Goal: Information Seeking & Learning: Learn about a topic

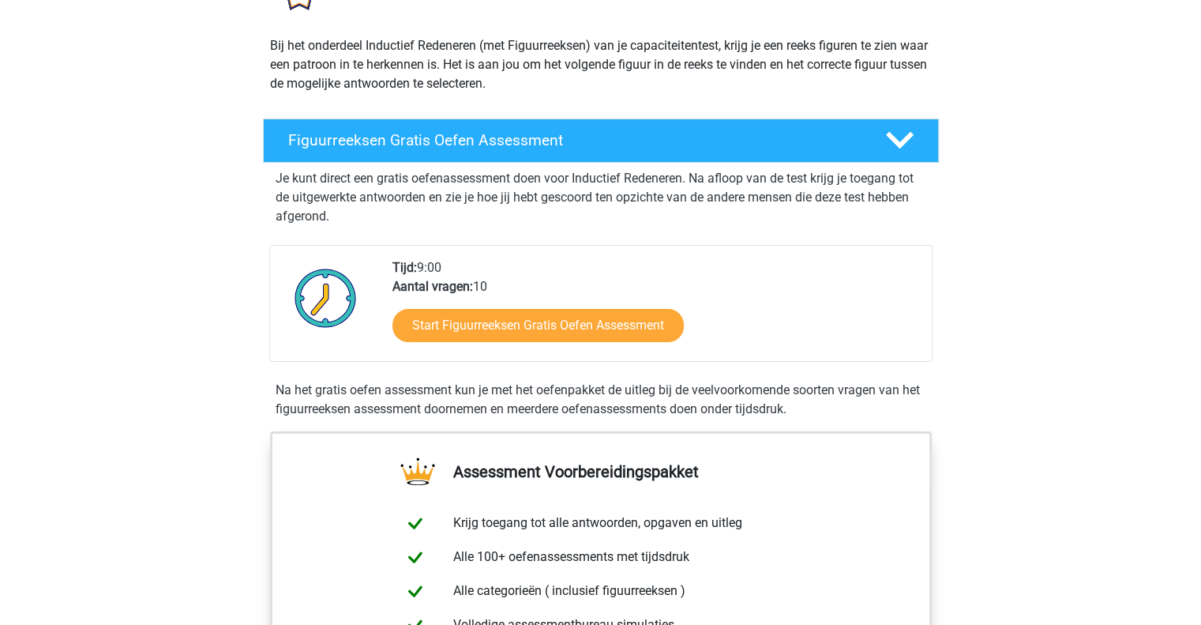
scroll to position [167, 0]
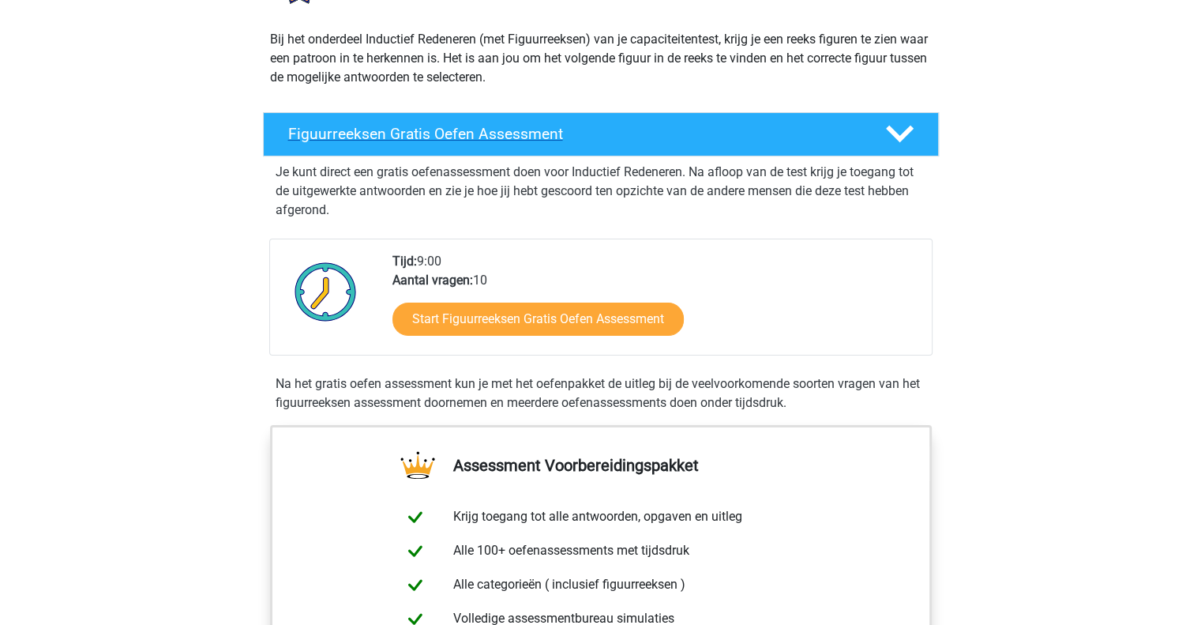
click at [636, 125] on h4 "Figuurreeksen Gratis Oefen Assessment" at bounding box center [574, 134] width 572 height 18
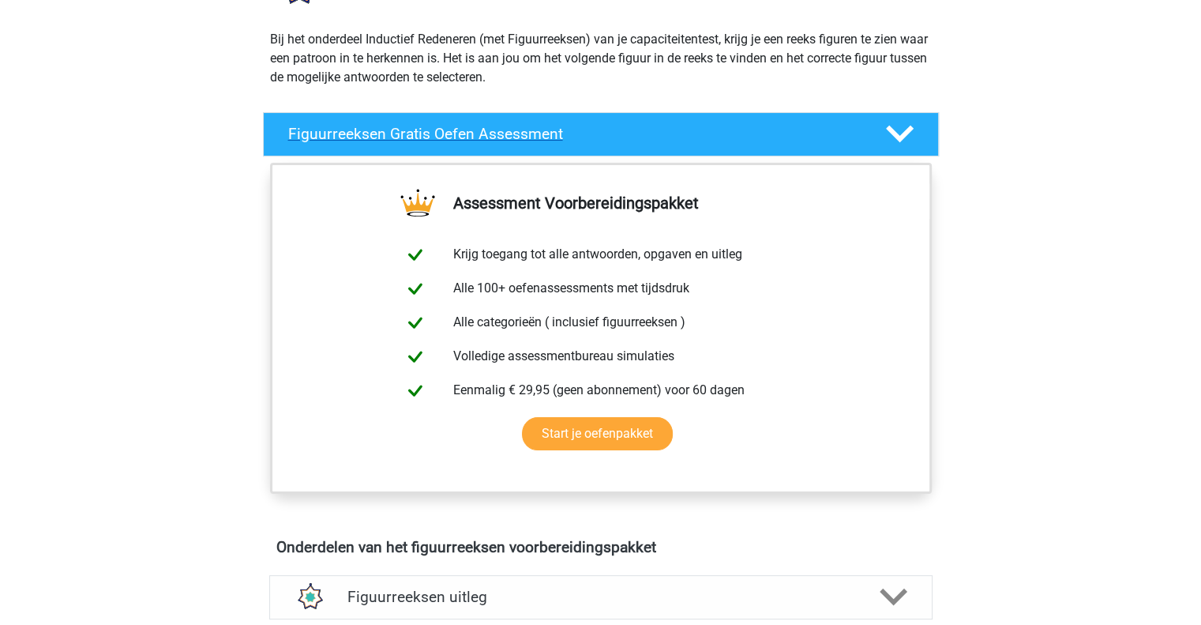
click at [636, 125] on h4 "Figuurreeksen Gratis Oefen Assessment" at bounding box center [574, 134] width 572 height 18
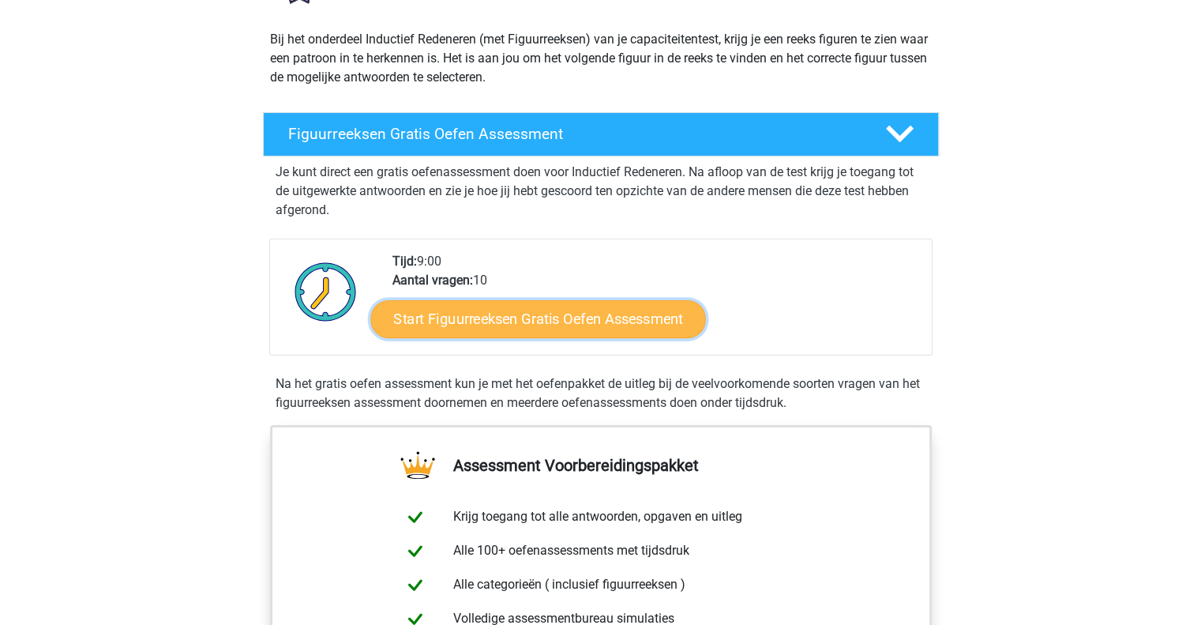
click at [571, 317] on link "Start Figuurreeksen Gratis Oefen Assessment" at bounding box center [537, 318] width 335 height 38
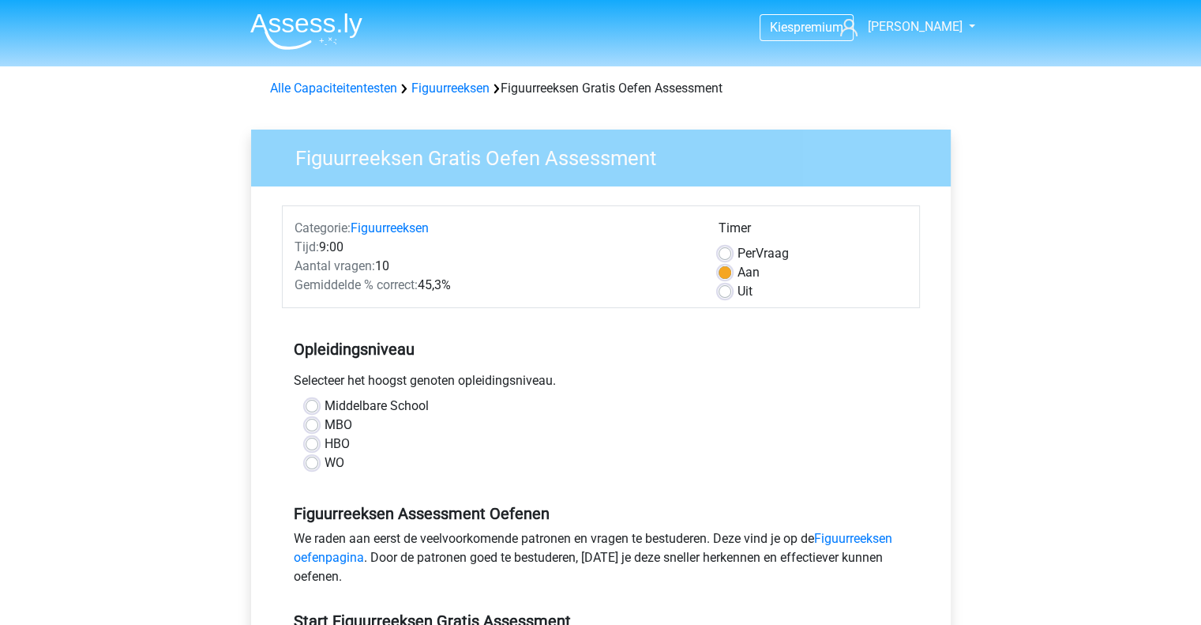
click at [327, 465] on label "WO" at bounding box center [335, 462] width 20 height 19
click at [318, 465] on input "WO" at bounding box center [312, 461] width 13 height 16
radio input "true"
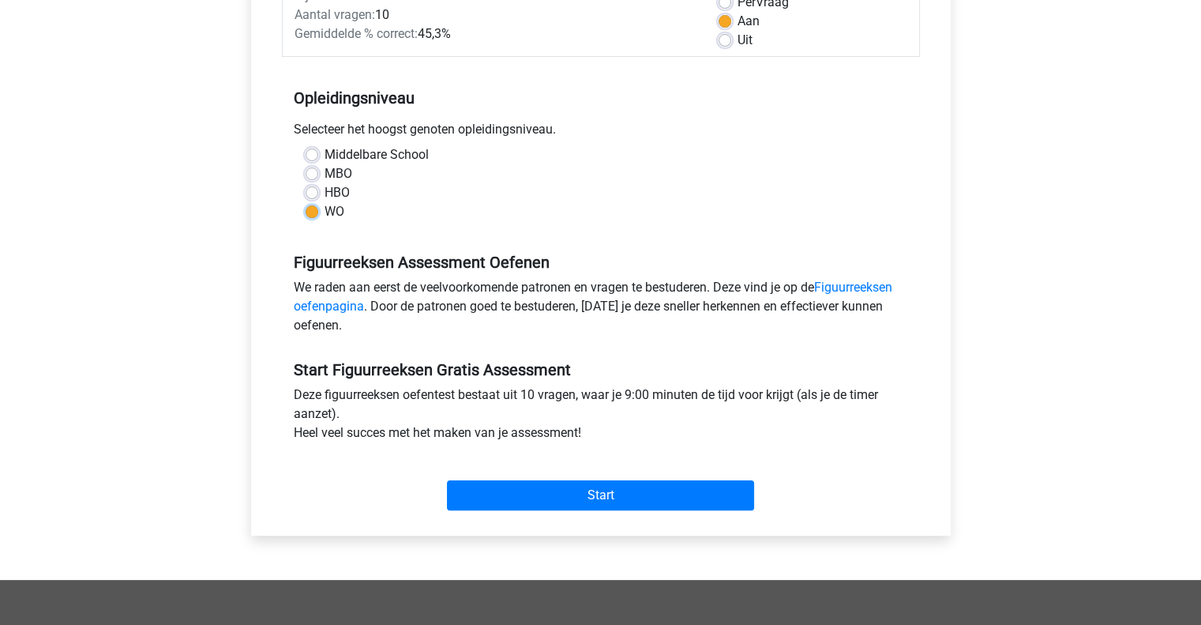
scroll to position [254, 0]
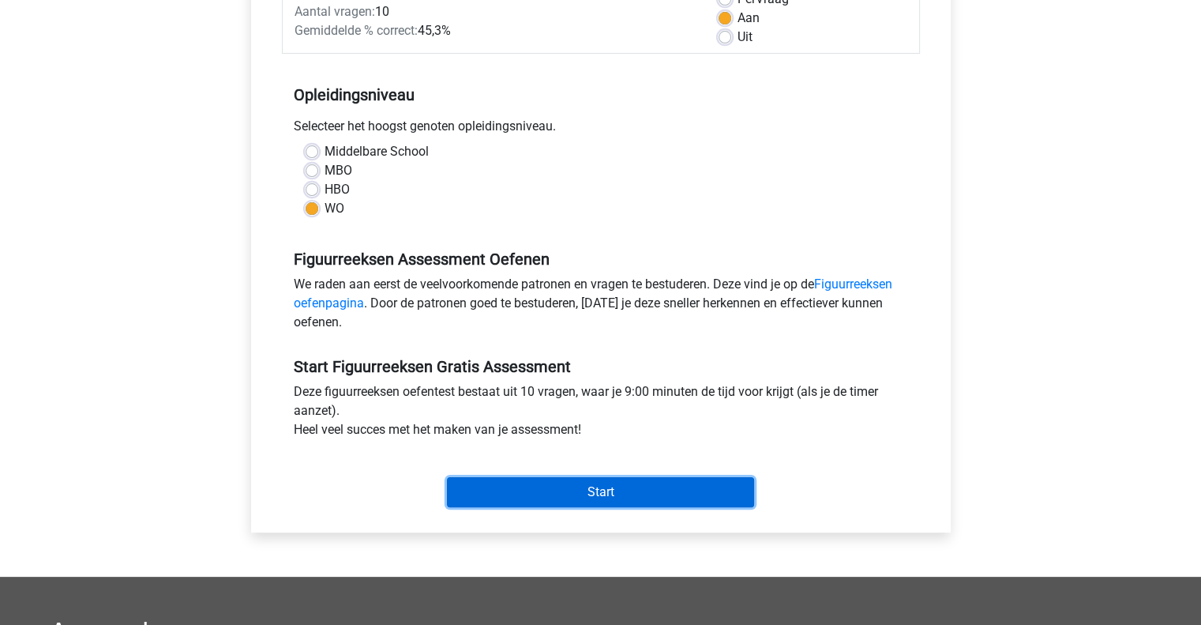
click at [506, 486] on input "Start" at bounding box center [600, 492] width 307 height 30
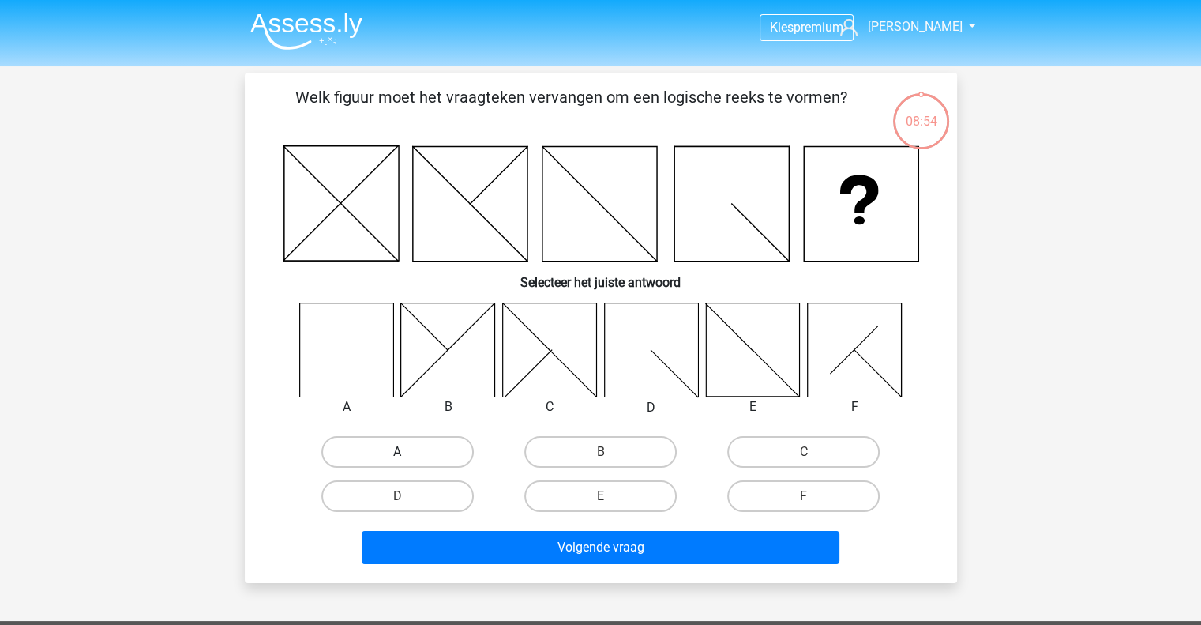
click at [382, 458] on label "A" at bounding box center [397, 452] width 152 height 32
click at [397, 458] on input "A" at bounding box center [402, 457] width 10 height 10
radio input "true"
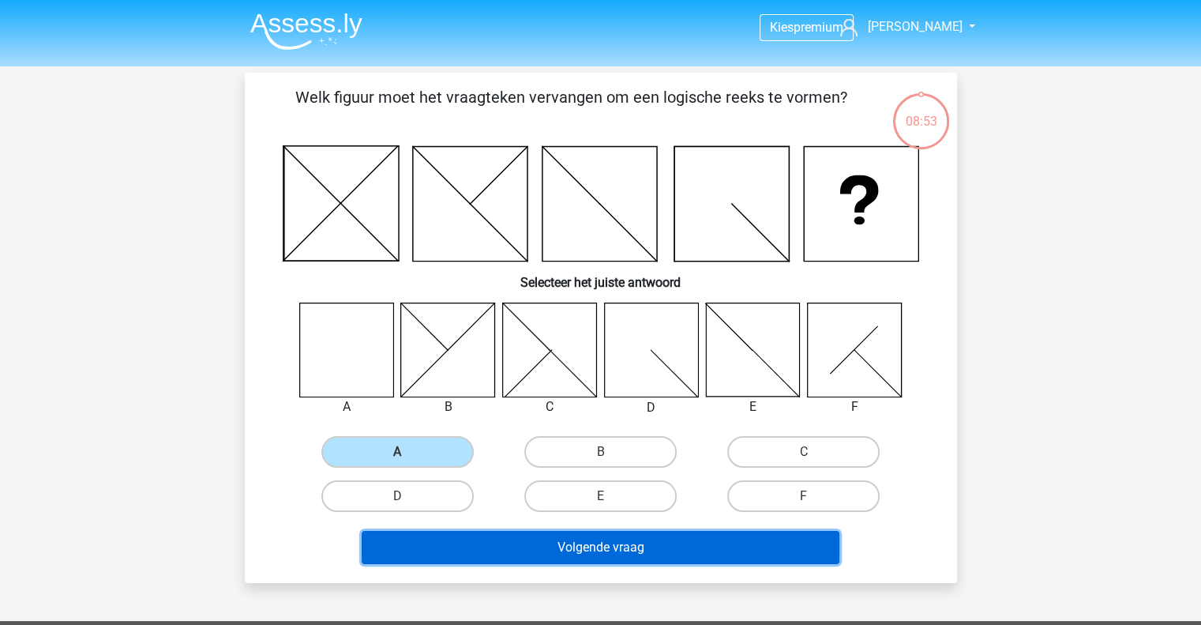
click at [493, 544] on button "Volgende vraag" at bounding box center [601, 547] width 478 height 33
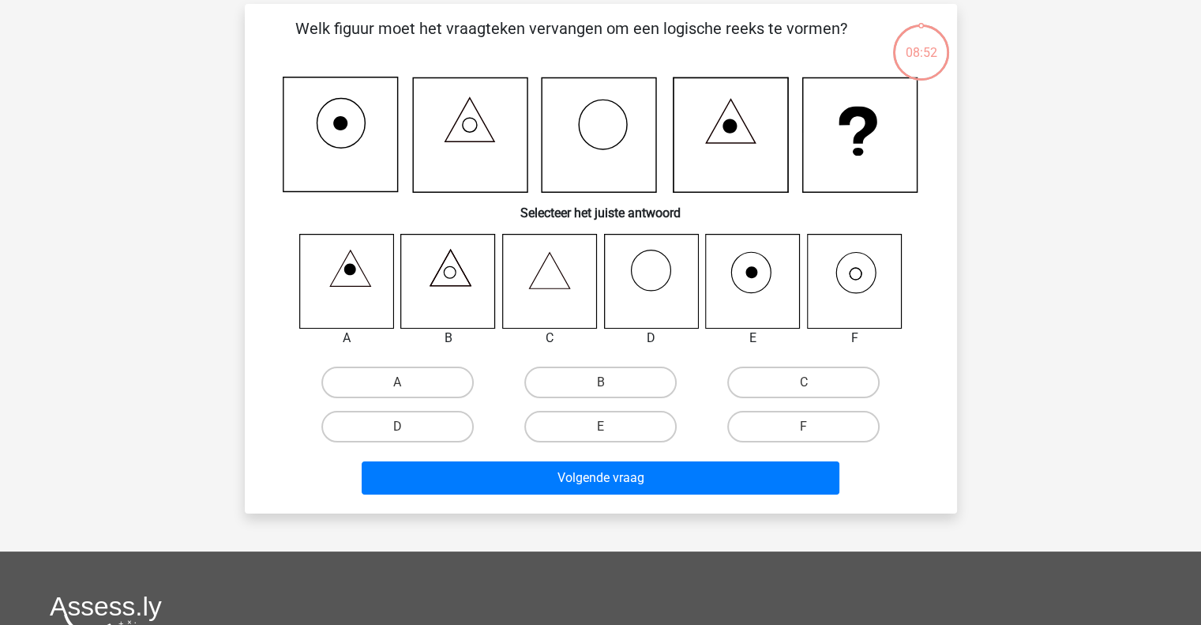
scroll to position [73, 0]
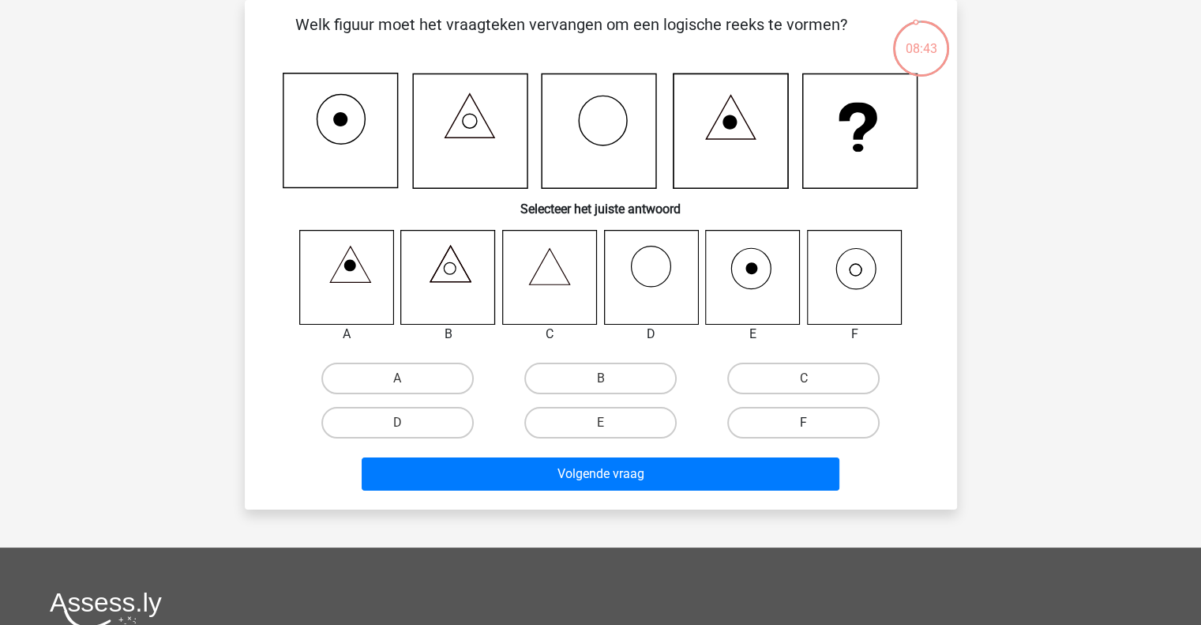
click at [820, 422] on label "F" at bounding box center [803, 423] width 152 height 32
click at [814, 422] on input "F" at bounding box center [809, 427] width 10 height 10
radio input "true"
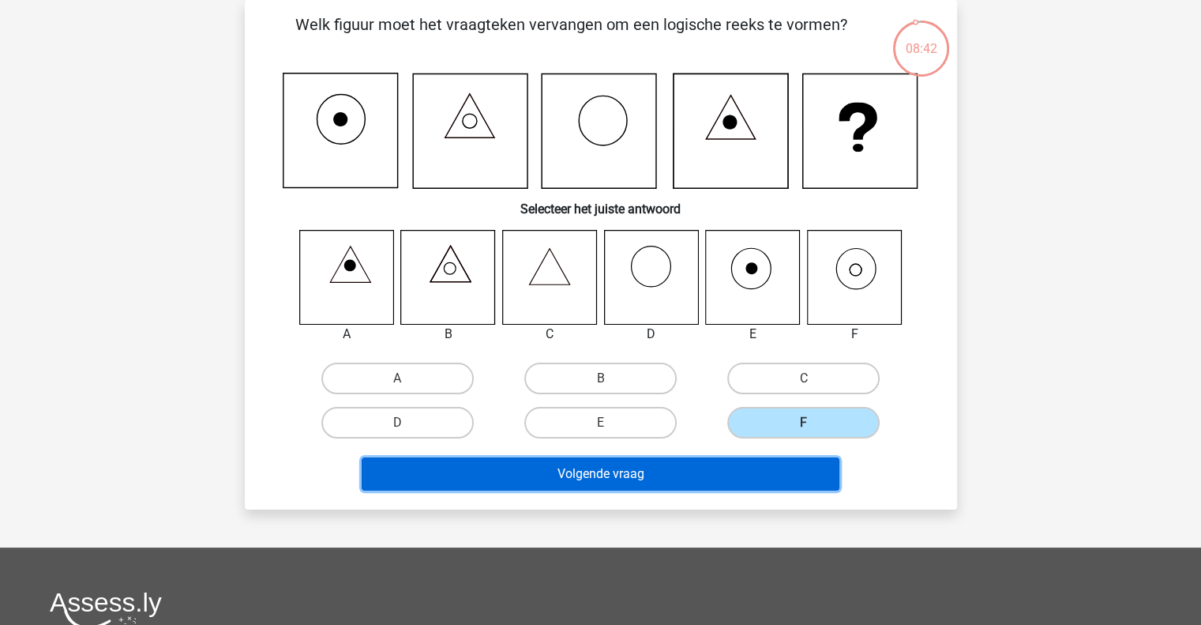
click at [741, 477] on button "Volgende vraag" at bounding box center [601, 473] width 478 height 33
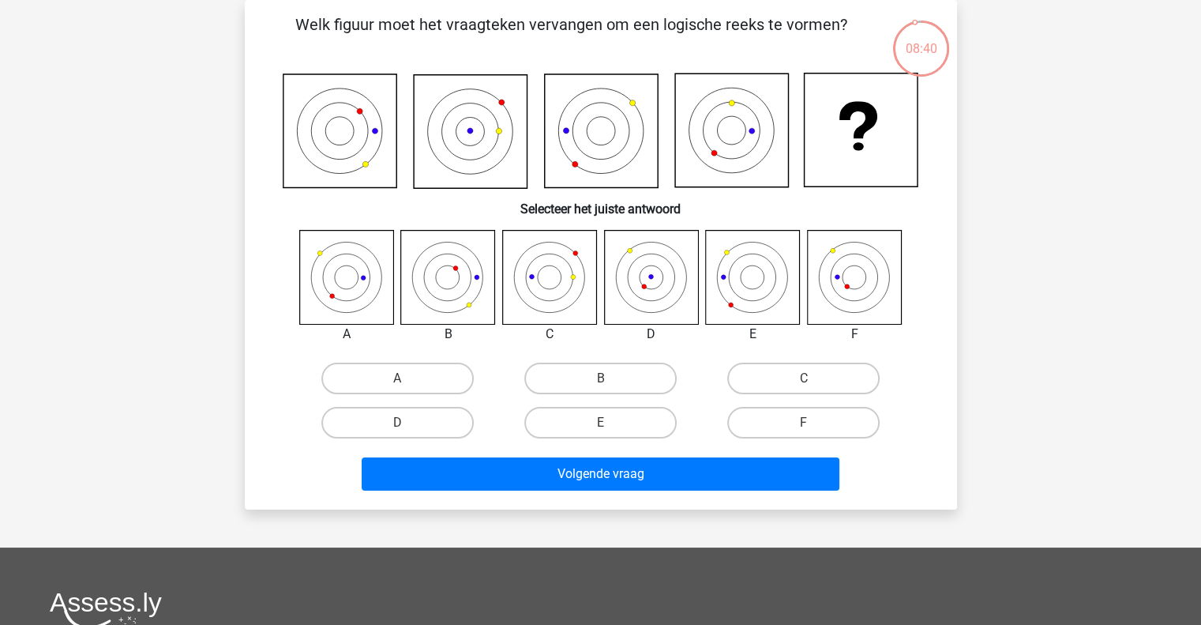
scroll to position [37, 0]
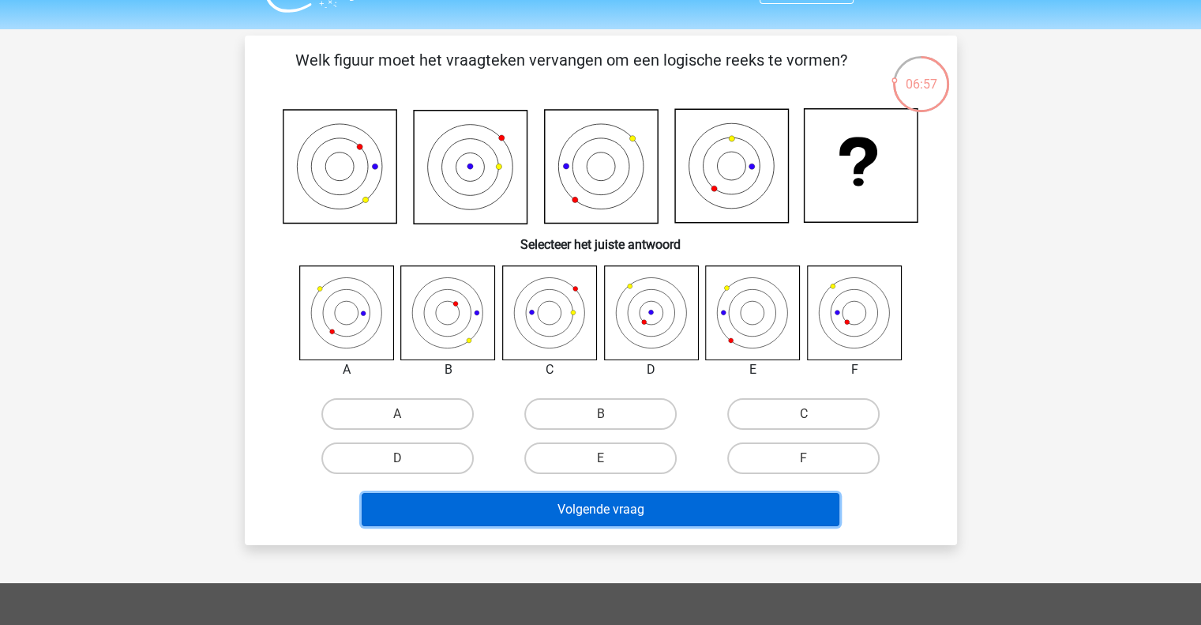
click at [654, 503] on button "Volgende vraag" at bounding box center [601, 509] width 478 height 33
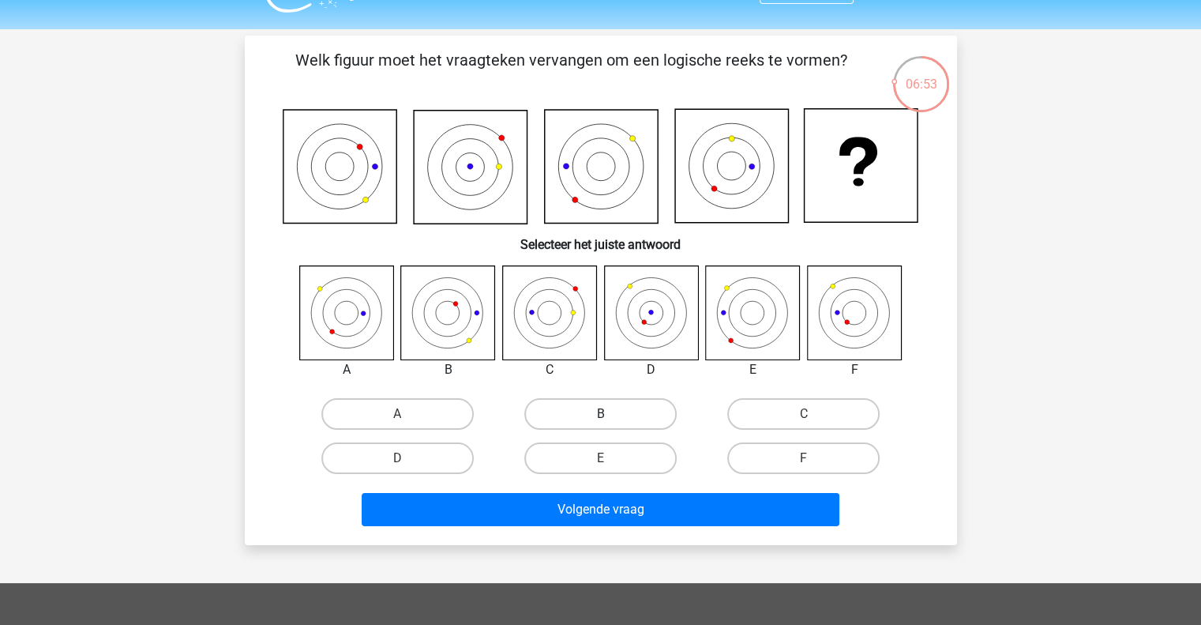
click at [591, 415] on label "B" at bounding box center [600, 414] width 152 height 32
click at [600, 415] on input "B" at bounding box center [605, 419] width 10 height 10
radio input "true"
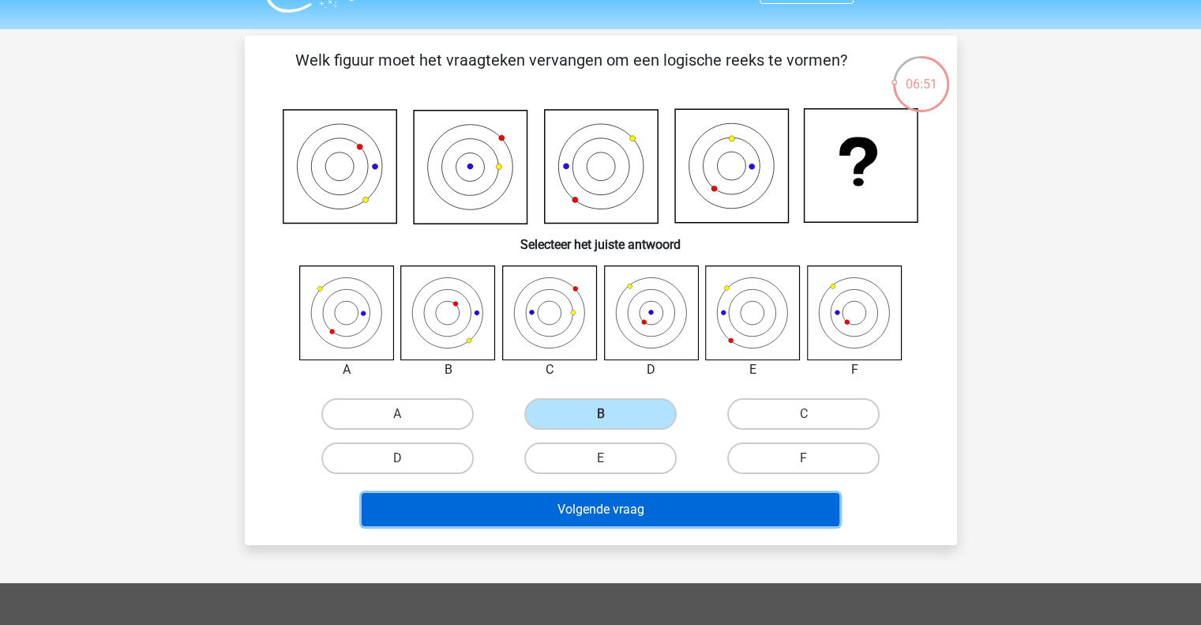
click at [593, 517] on button "Volgende vraag" at bounding box center [601, 509] width 478 height 33
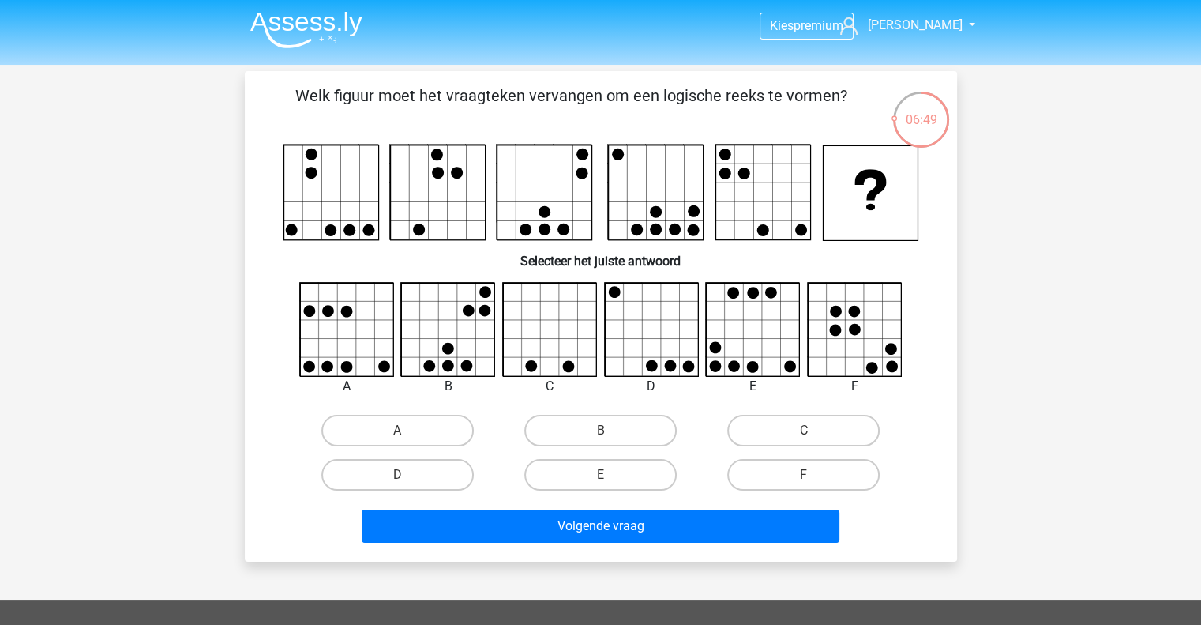
scroll to position [0, 0]
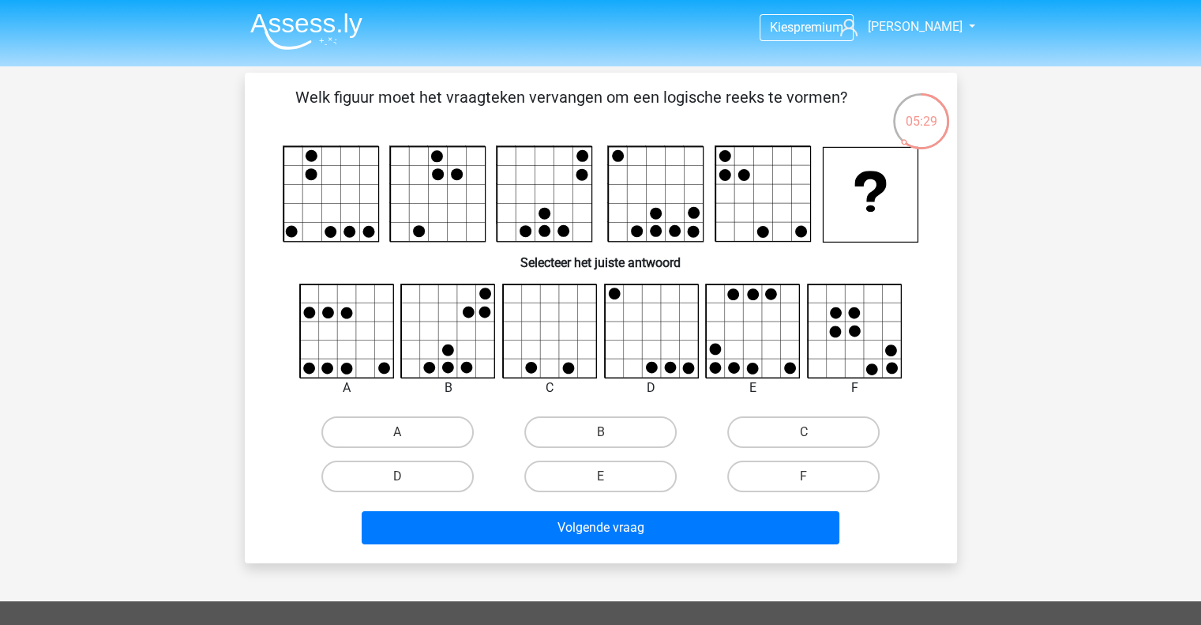
click at [605, 481] on input "E" at bounding box center [605, 481] width 10 height 10
radio input "true"
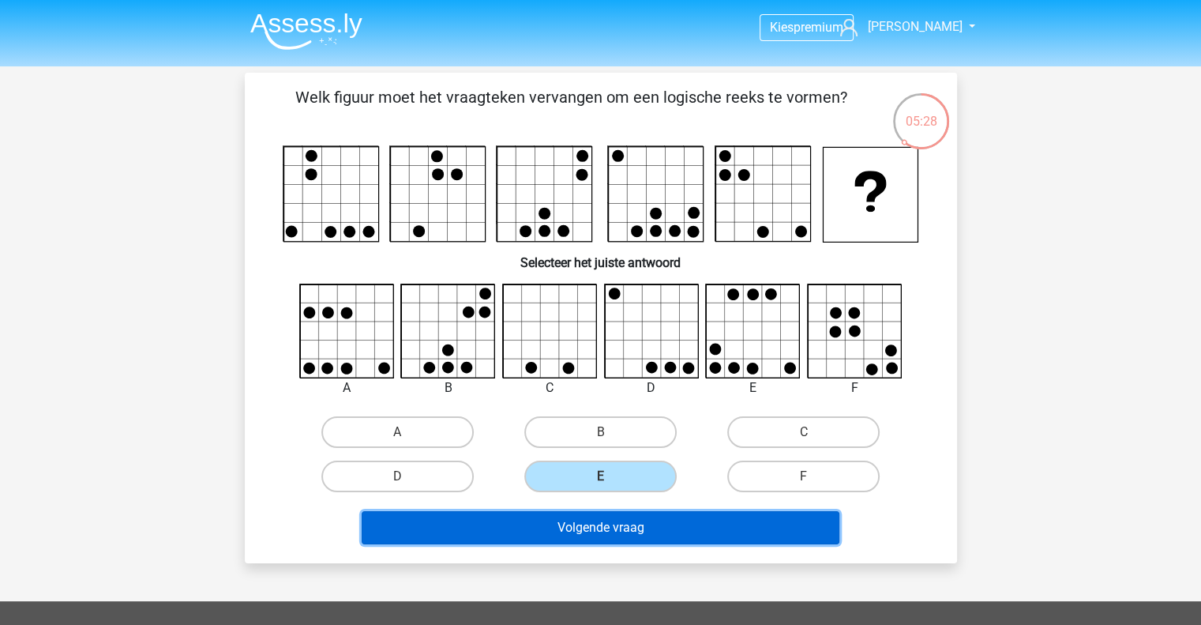
click at [603, 516] on button "Volgende vraag" at bounding box center [601, 527] width 478 height 33
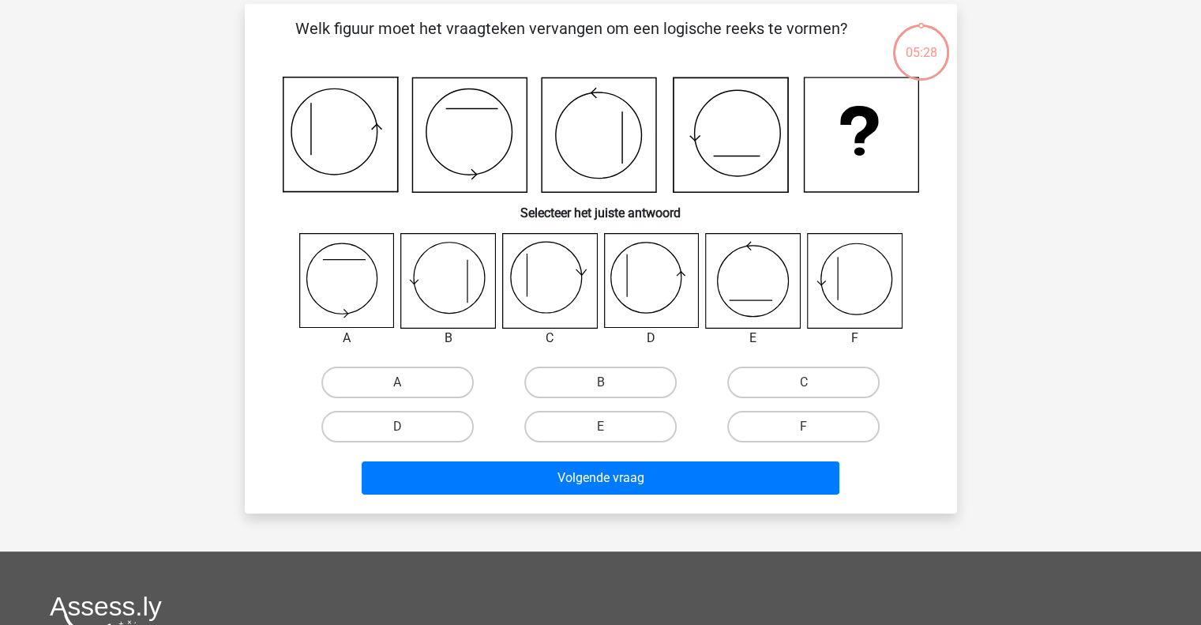
scroll to position [73, 0]
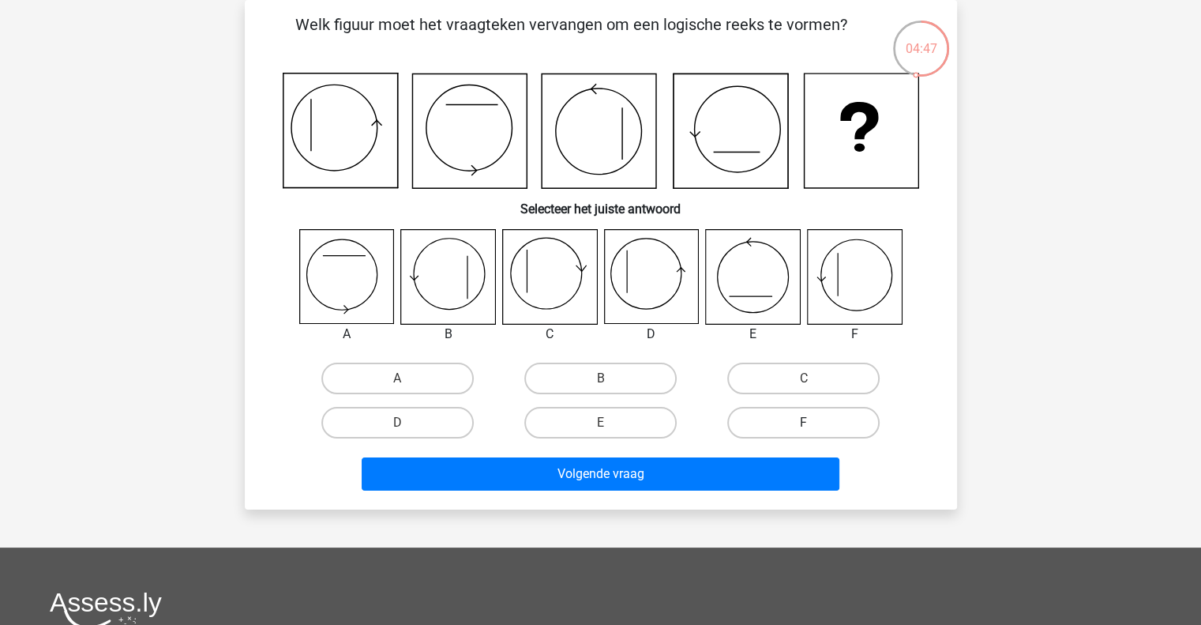
click at [806, 419] on label "F" at bounding box center [803, 423] width 152 height 32
click at [806, 422] on input "F" at bounding box center [809, 427] width 10 height 10
radio input "true"
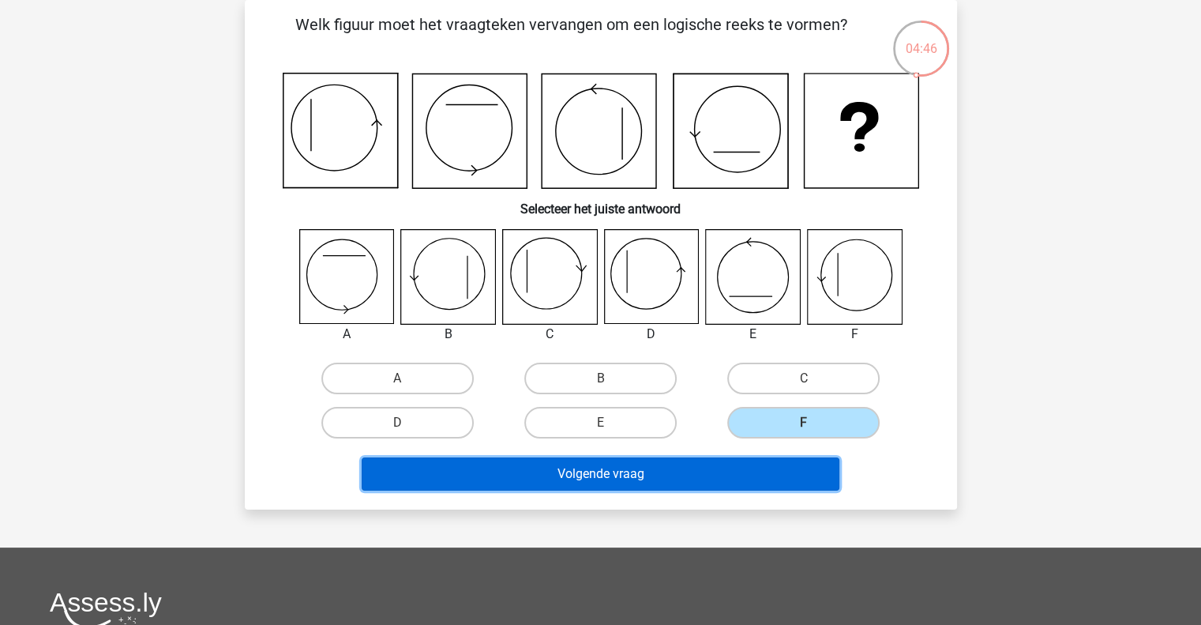
click at [740, 465] on button "Volgende vraag" at bounding box center [601, 473] width 478 height 33
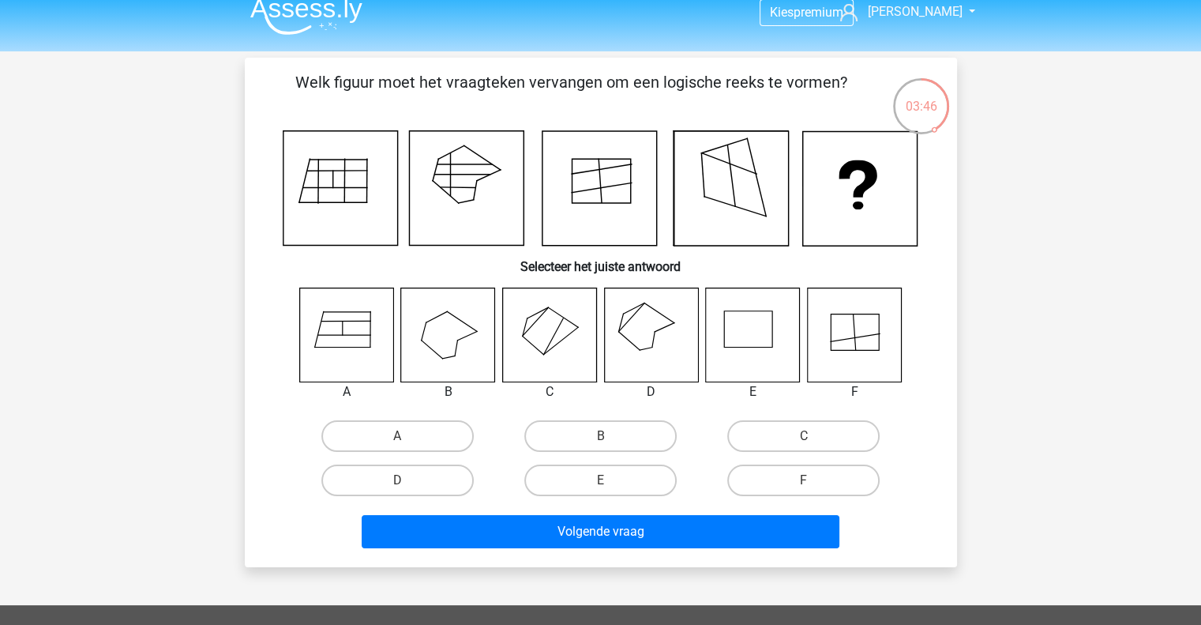
scroll to position [16, 0]
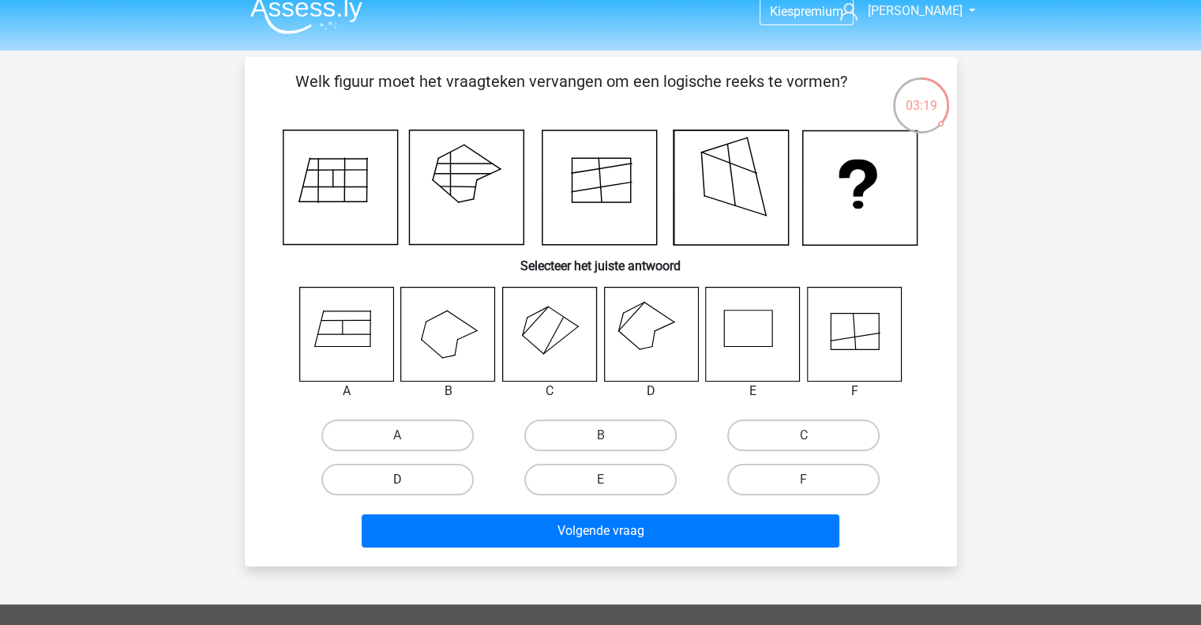
click at [430, 473] on label "D" at bounding box center [397, 480] width 152 height 32
click at [407, 479] on input "D" at bounding box center [402, 484] width 10 height 10
radio input "true"
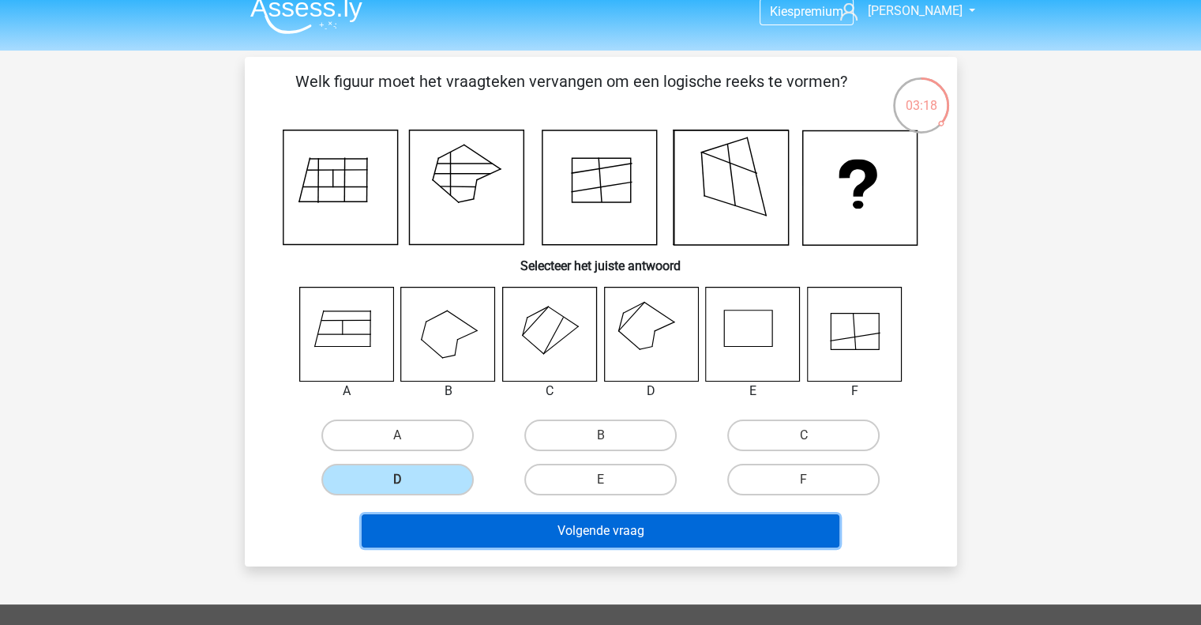
click at [551, 529] on button "Volgende vraag" at bounding box center [601, 530] width 478 height 33
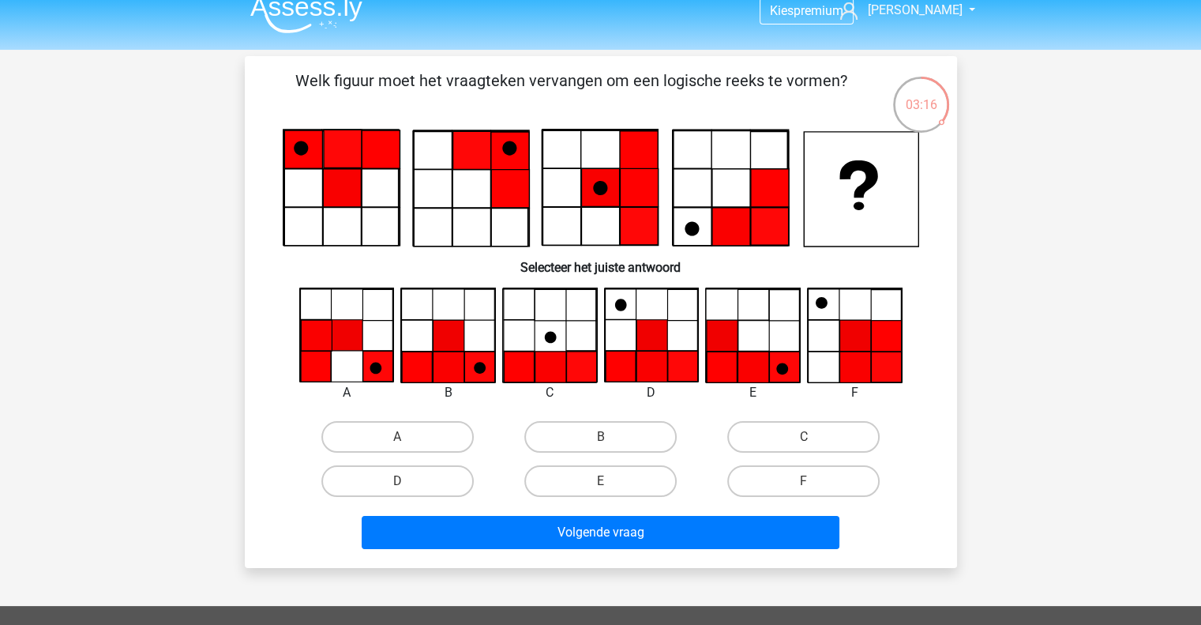
scroll to position [10, 0]
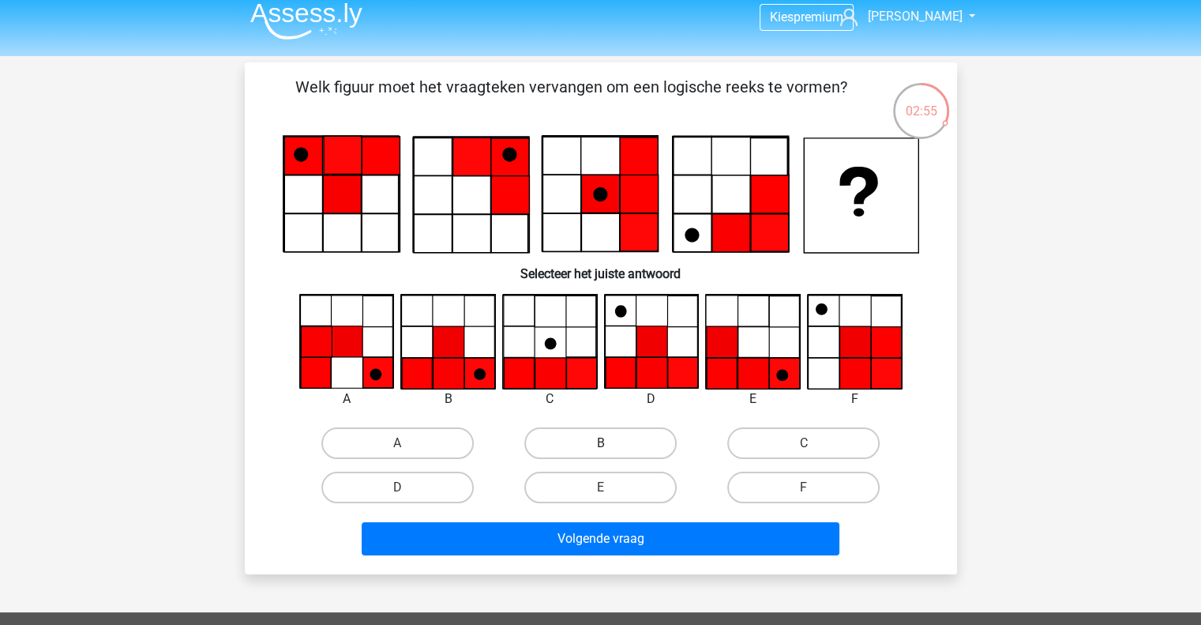
click at [566, 445] on label "B" at bounding box center [600, 443] width 152 height 32
click at [600, 445] on input "B" at bounding box center [605, 448] width 10 height 10
radio input "true"
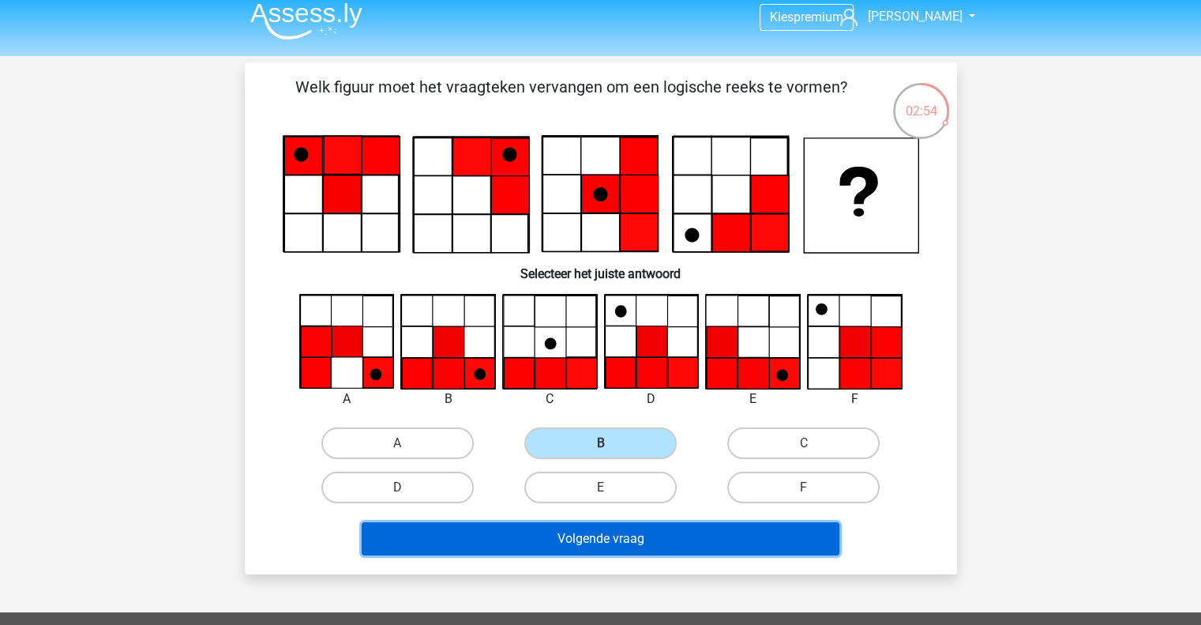
click at [584, 534] on button "Volgende vraag" at bounding box center [601, 538] width 478 height 33
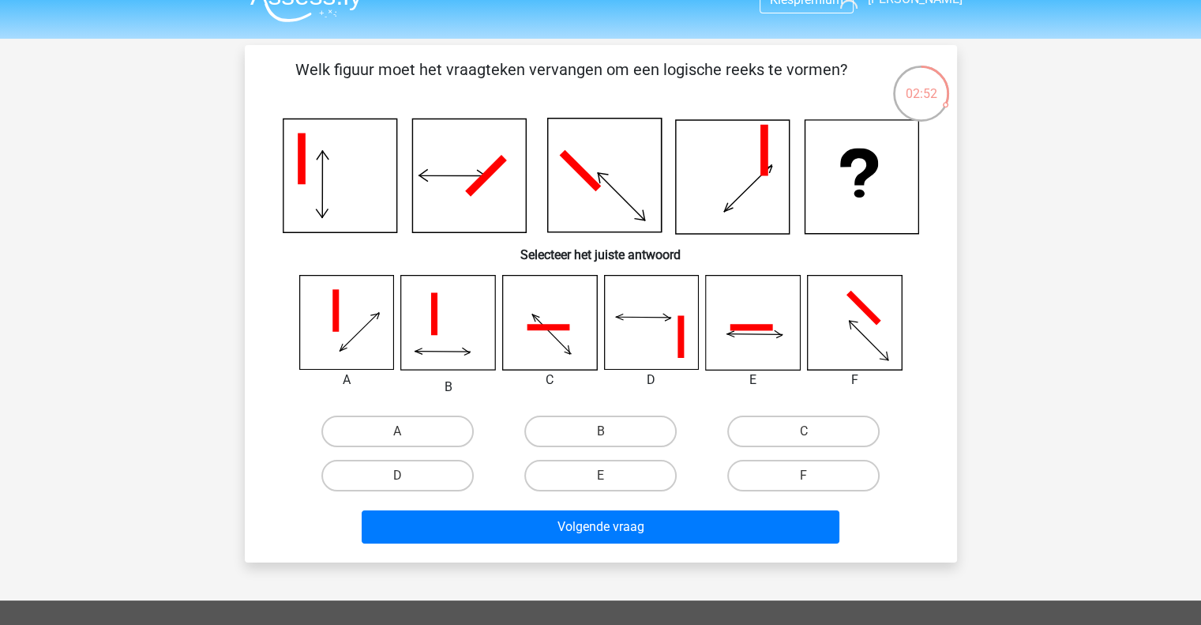
scroll to position [28, 0]
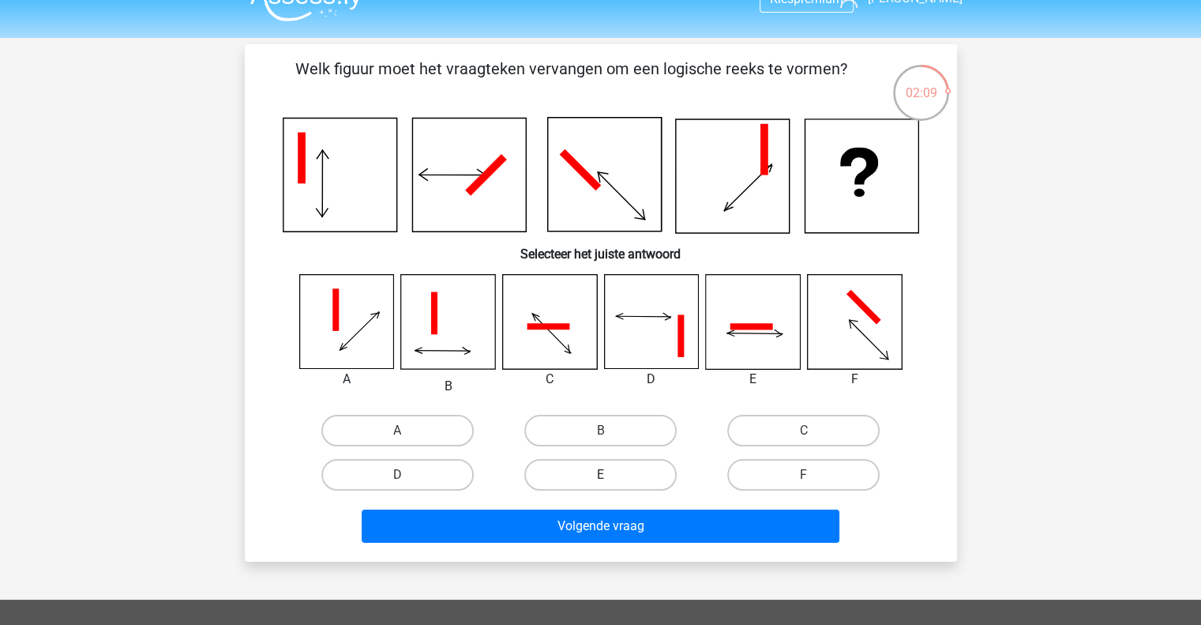
click at [603, 470] on label "E" at bounding box center [600, 475] width 152 height 32
click at [603, 475] on input "E" at bounding box center [605, 480] width 10 height 10
radio input "true"
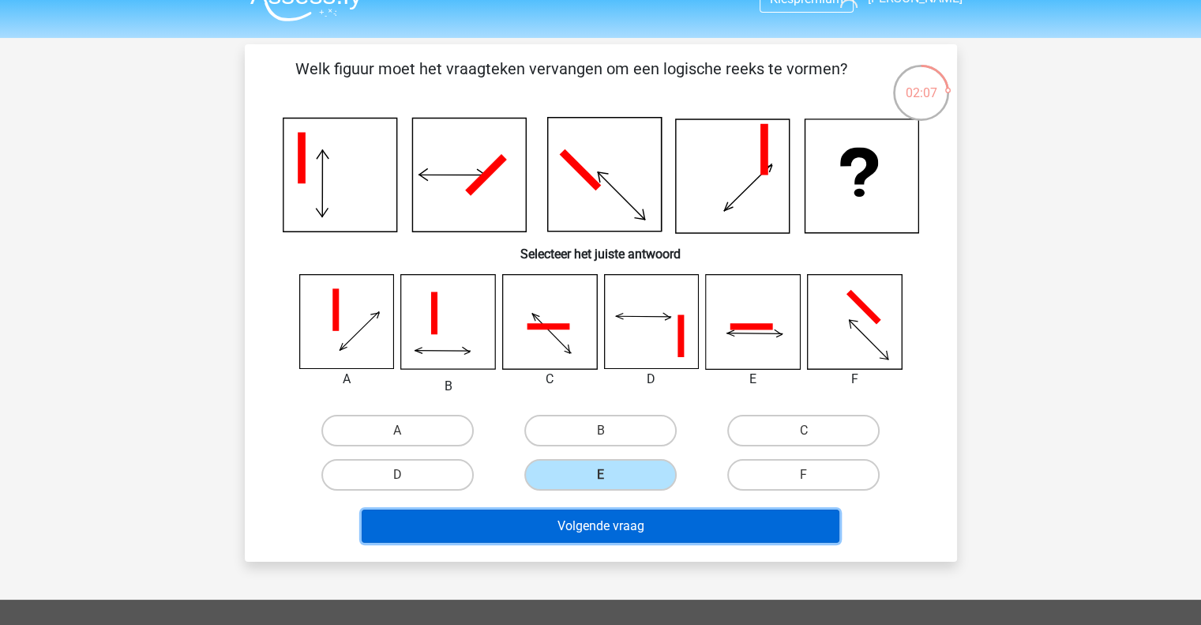
click at [625, 525] on button "Volgende vraag" at bounding box center [601, 525] width 478 height 33
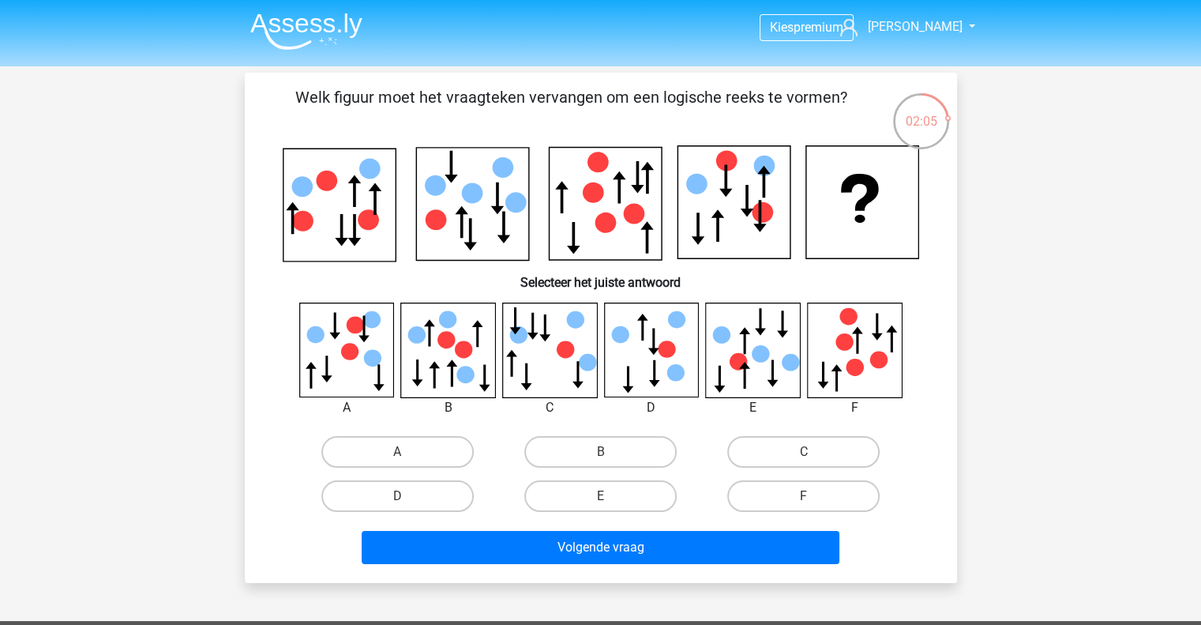
scroll to position [0, 0]
click at [805, 454] on input "C" at bounding box center [809, 457] width 10 height 10
radio input "true"
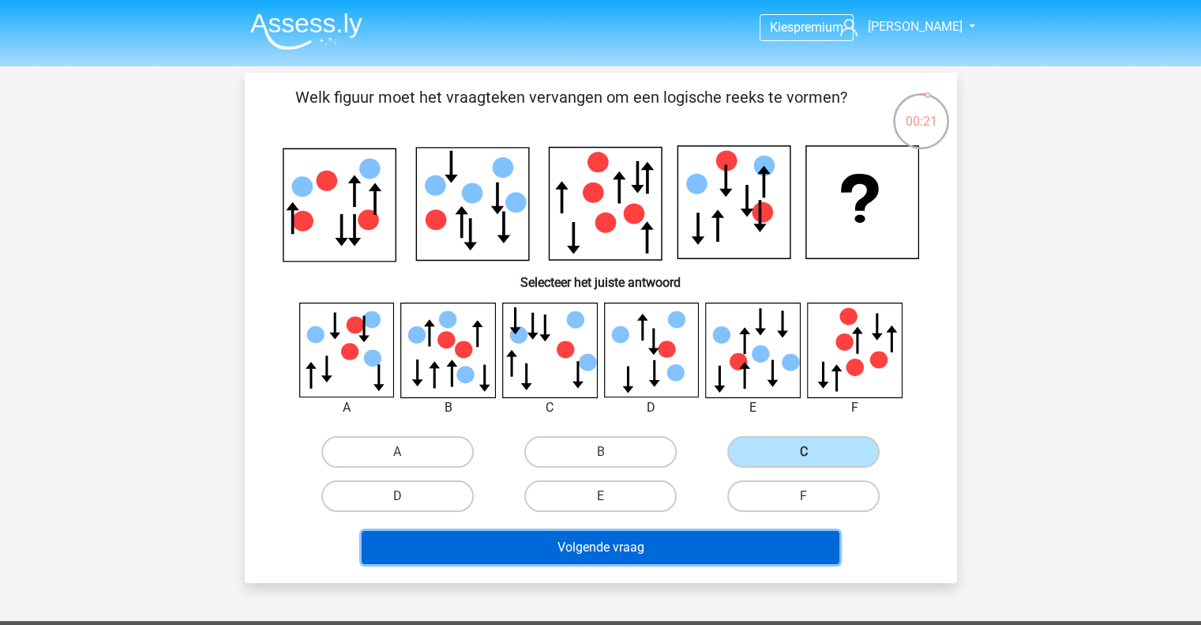
click at [719, 546] on button "Volgende vraag" at bounding box center [601, 547] width 478 height 33
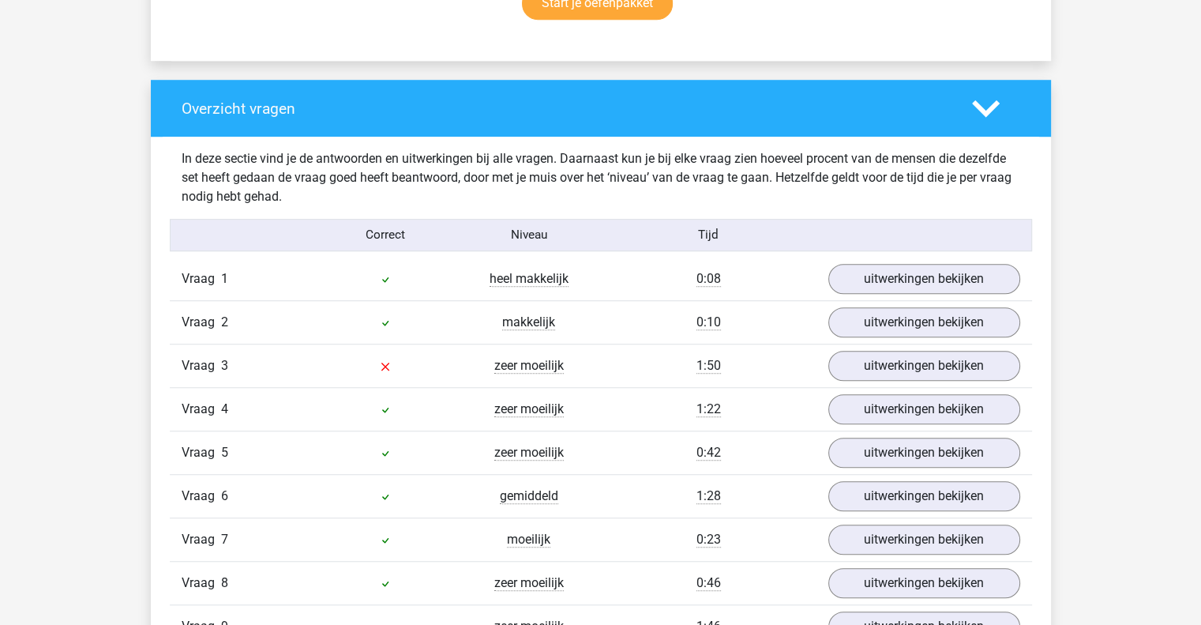
click at [747, 419] on div "Vraag 4 zeer moeilijk 1:22 uitwerkingen bekijken" at bounding box center [601, 408] width 862 height 43
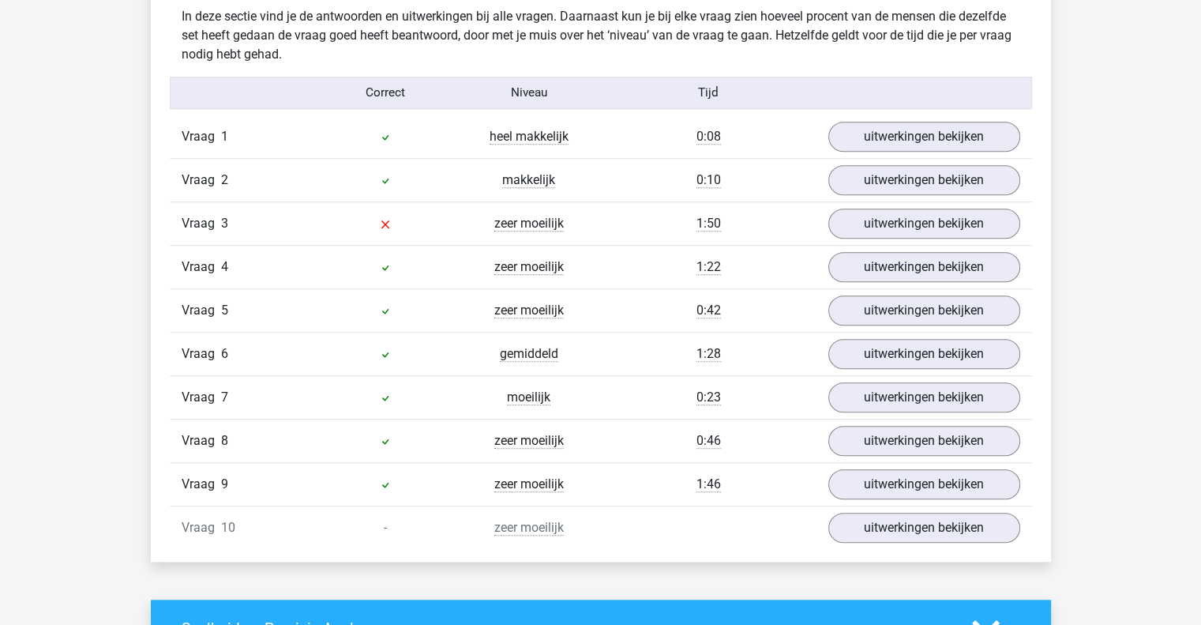
scroll to position [1247, 0]
click at [859, 224] on link "uitwerkingen bekijken" at bounding box center [923, 224] width 220 height 35
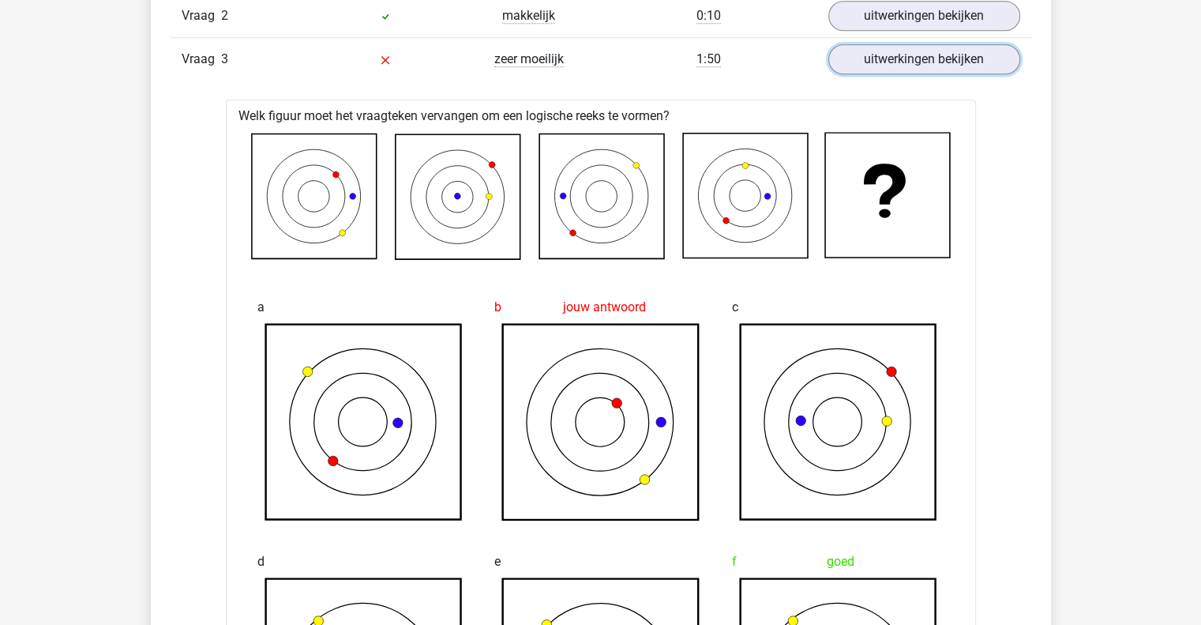
scroll to position [1406, 0]
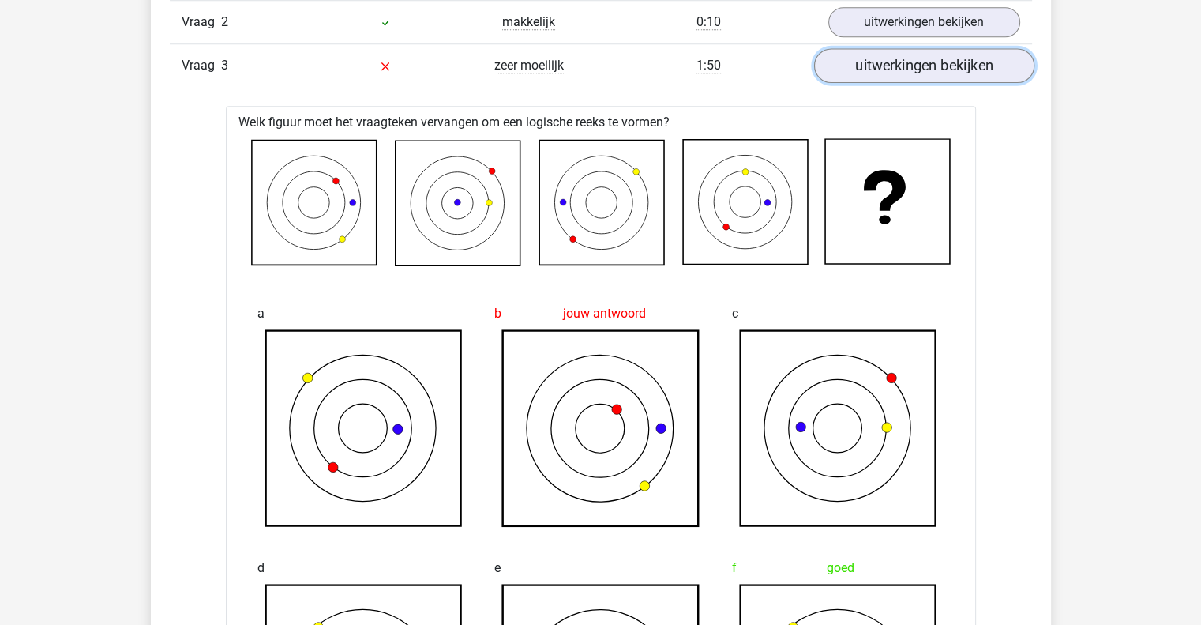
click at [899, 67] on link "uitwerkingen bekijken" at bounding box center [923, 65] width 220 height 35
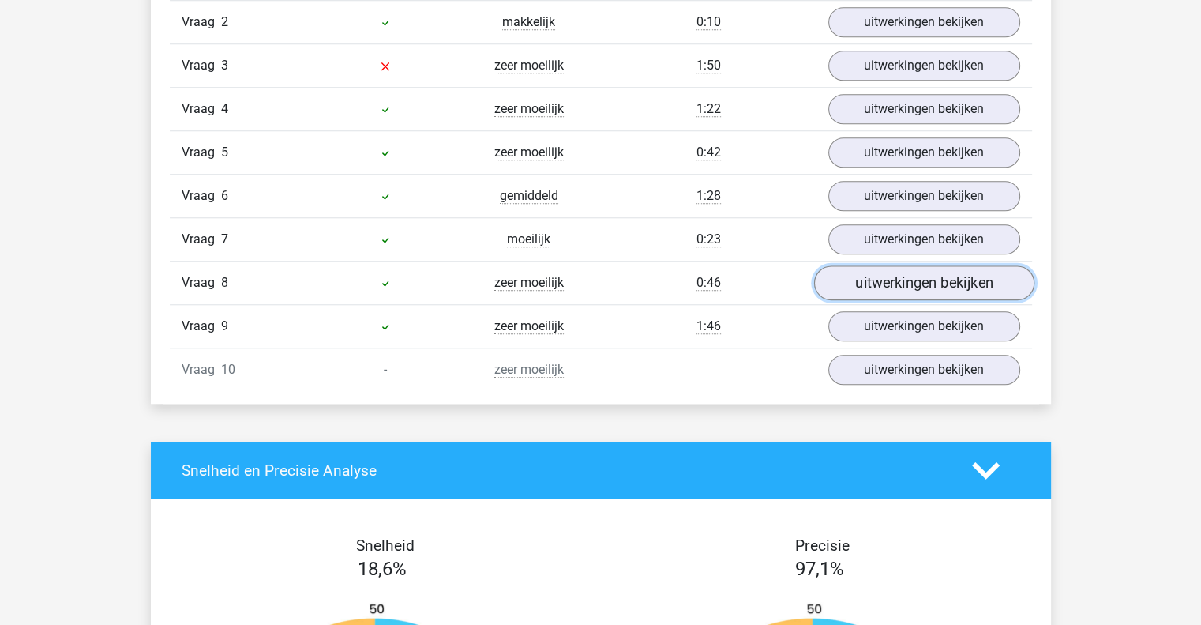
click at [863, 285] on link "uitwerkingen bekijken" at bounding box center [923, 282] width 220 height 35
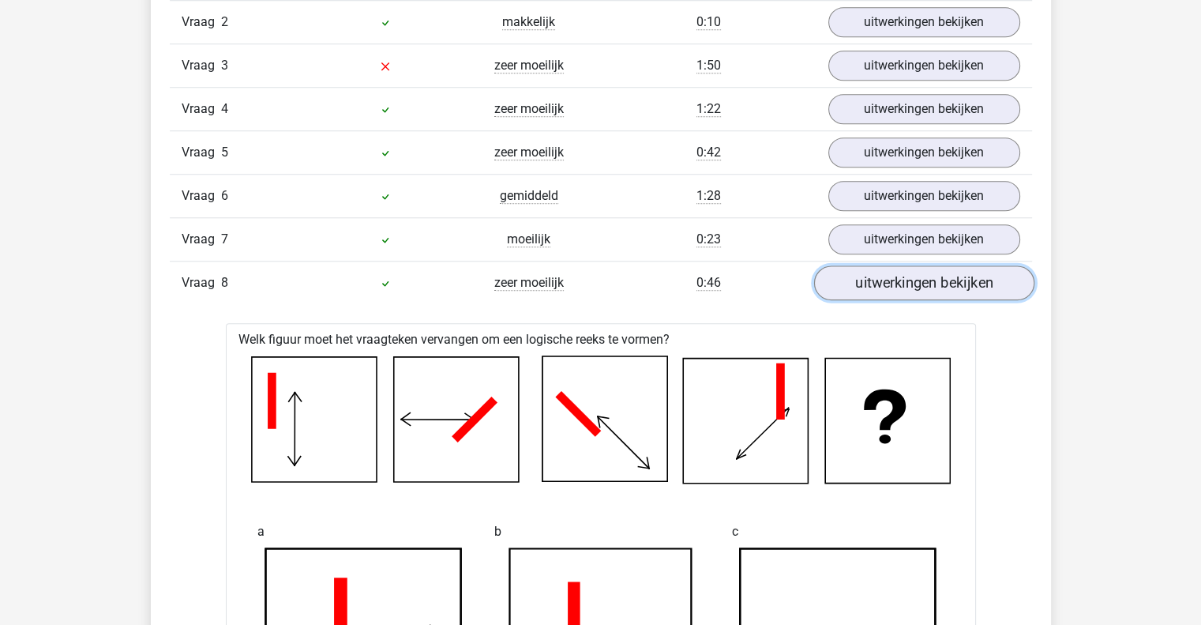
scroll to position [1412, 0]
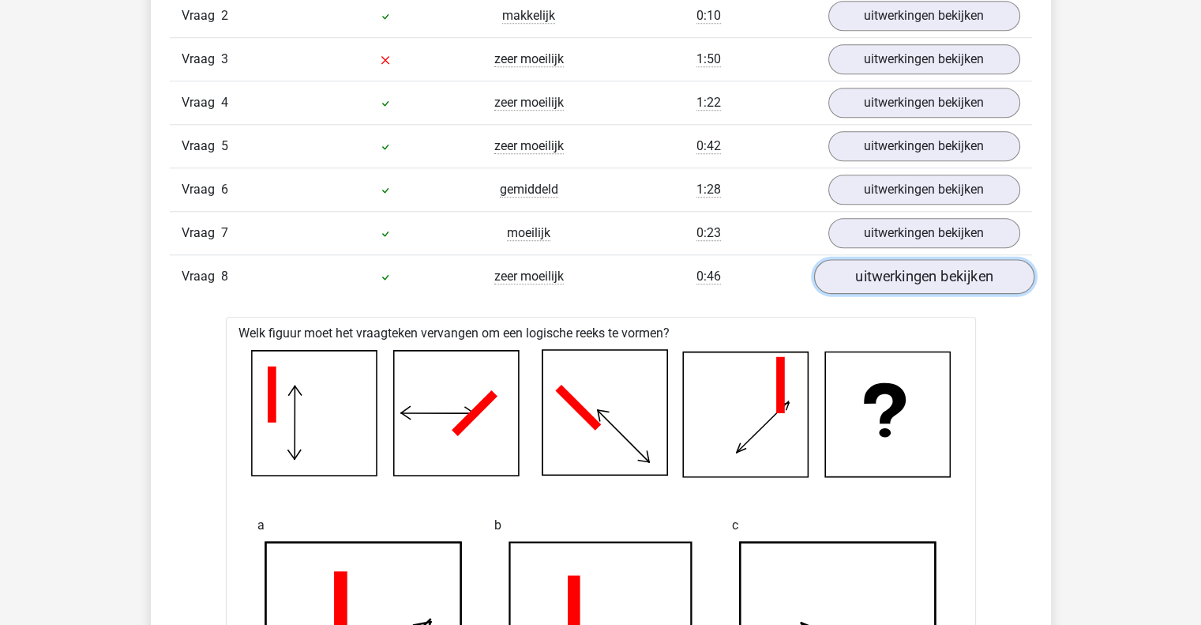
click at [875, 272] on link "uitwerkingen bekijken" at bounding box center [923, 276] width 220 height 35
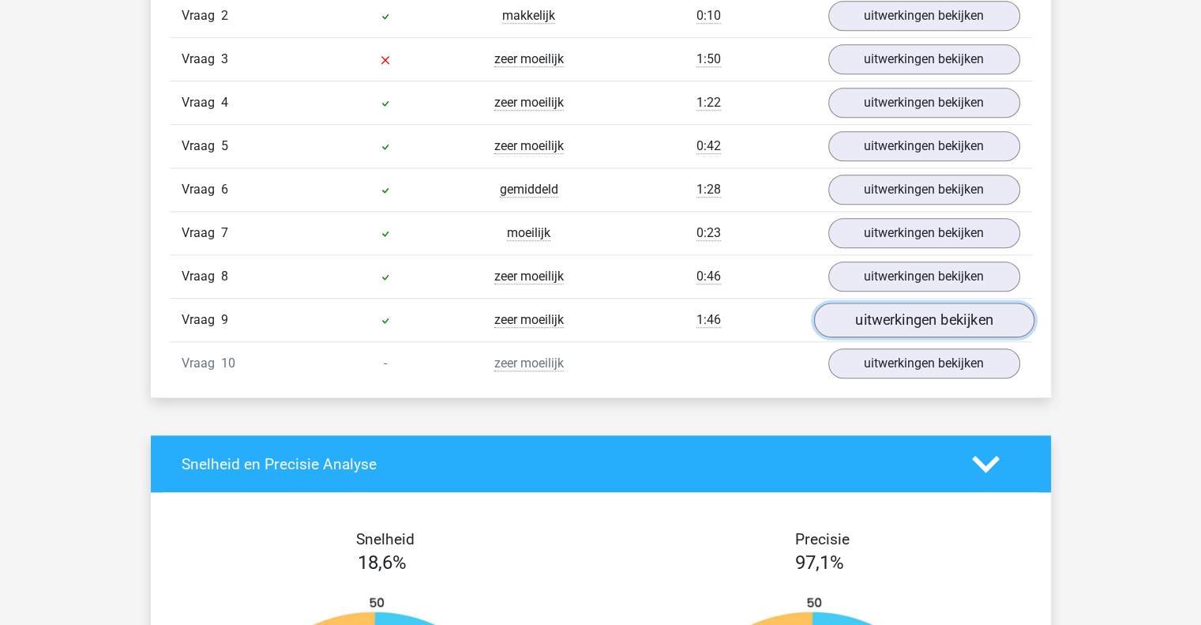
click at [876, 313] on link "uitwerkingen bekijken" at bounding box center [923, 319] width 220 height 35
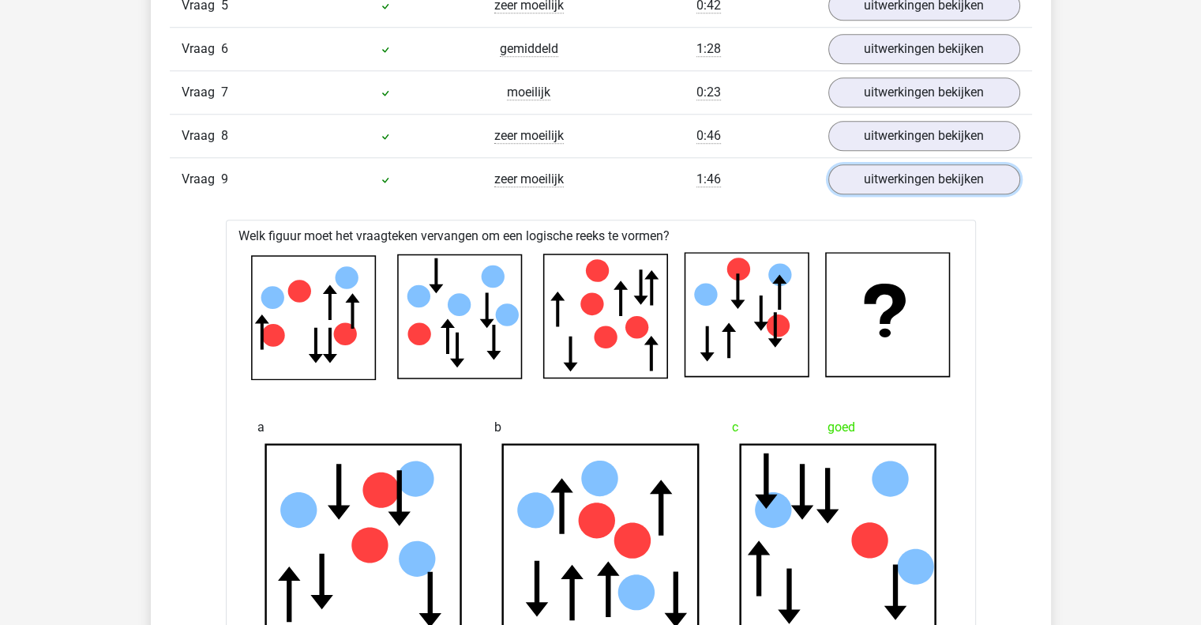
scroll to position [1540, 0]
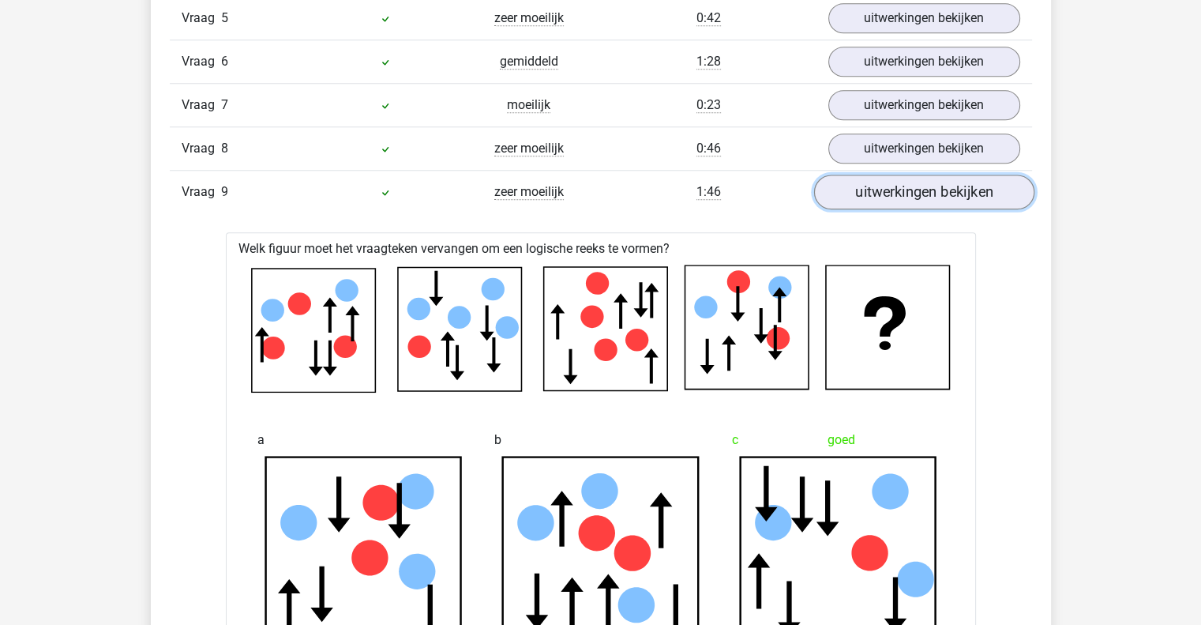
click at [913, 195] on link "uitwerkingen bekijken" at bounding box center [923, 192] width 220 height 35
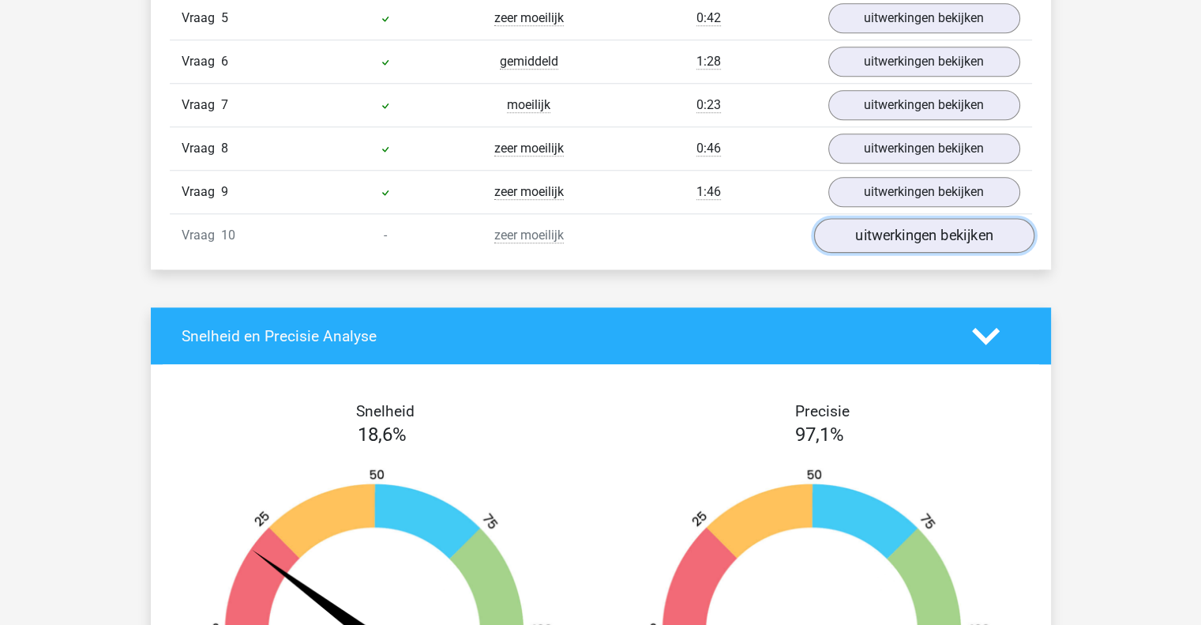
click at [904, 233] on link "uitwerkingen bekijken" at bounding box center [923, 235] width 220 height 35
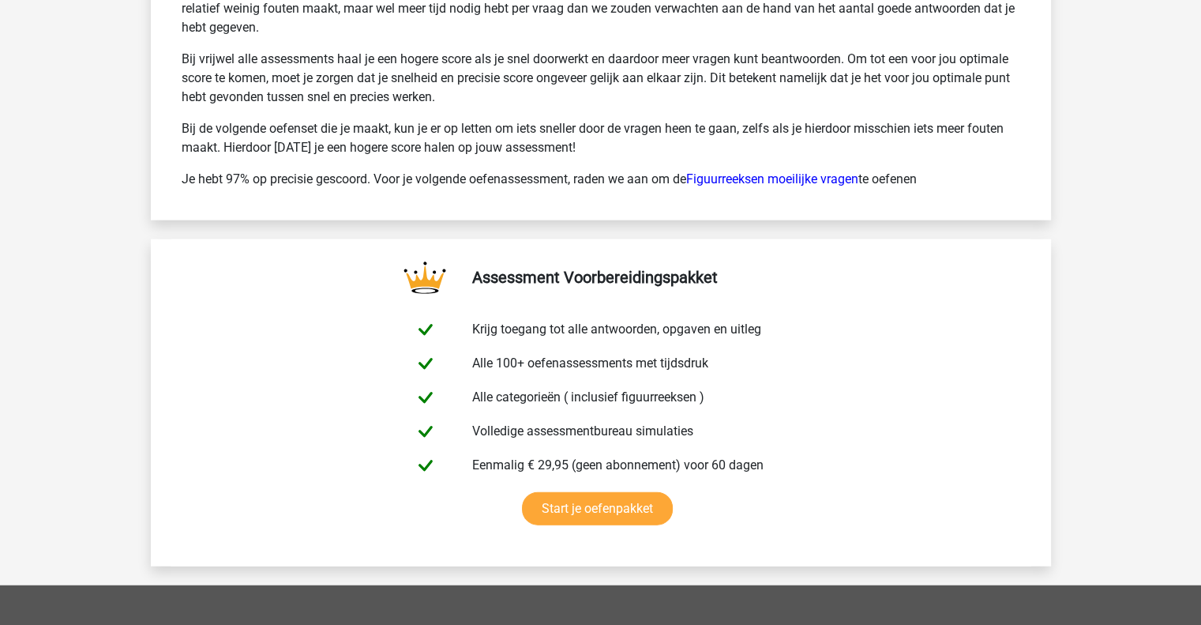
scroll to position [3797, 0]
click at [766, 171] on link "Figuurreeksen moeilijke vragen" at bounding box center [772, 178] width 172 height 15
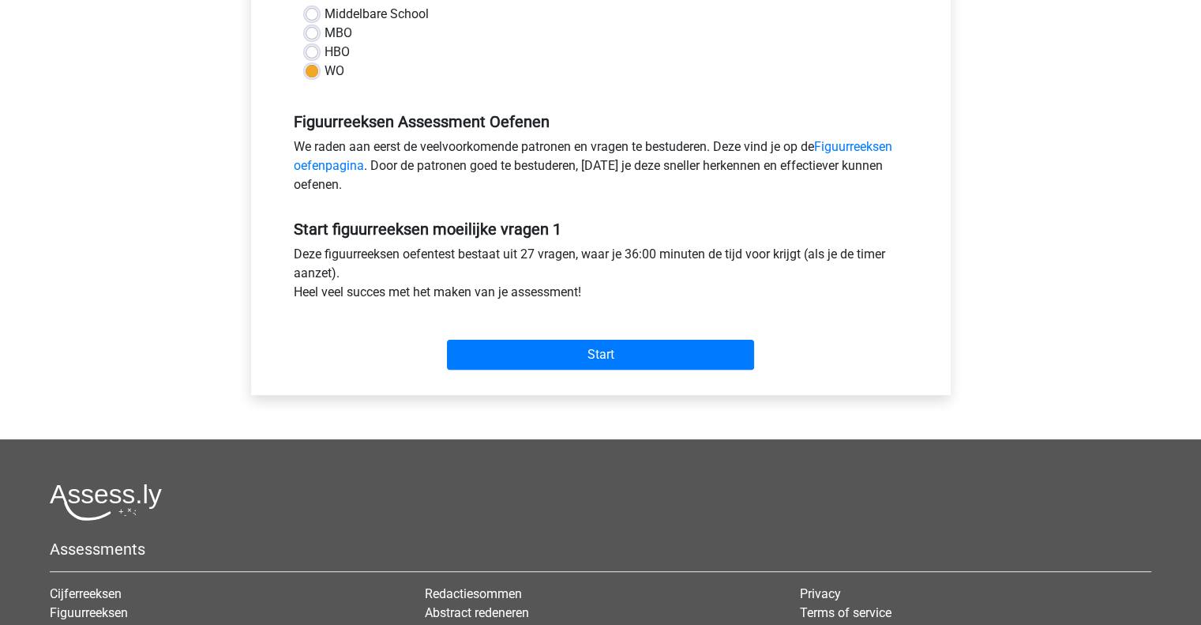
scroll to position [385, 0]
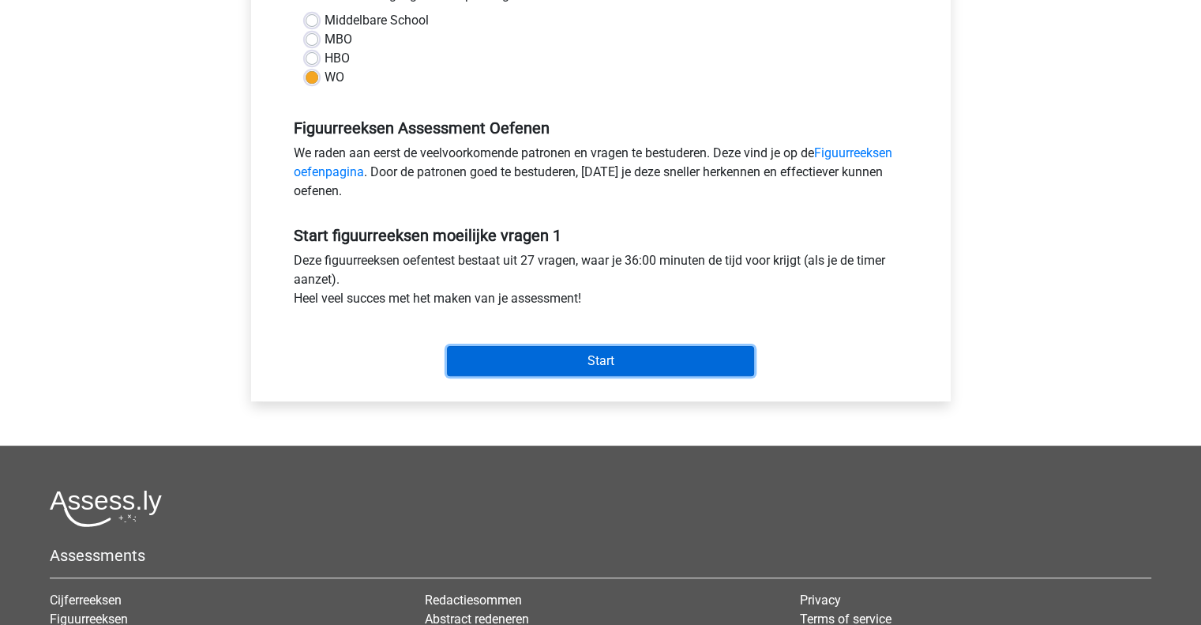
click at [545, 362] on input "Start" at bounding box center [600, 361] width 307 height 30
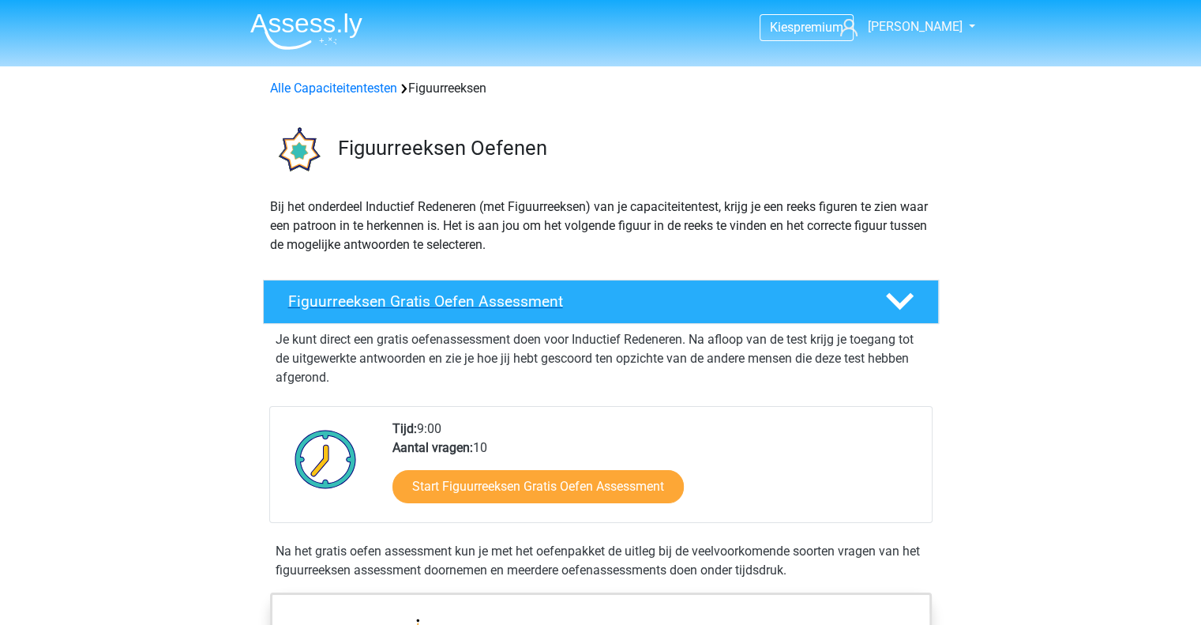
click at [517, 312] on div "Figuurreeksen Gratis Oefen Assessment" at bounding box center [601, 302] width 676 height 44
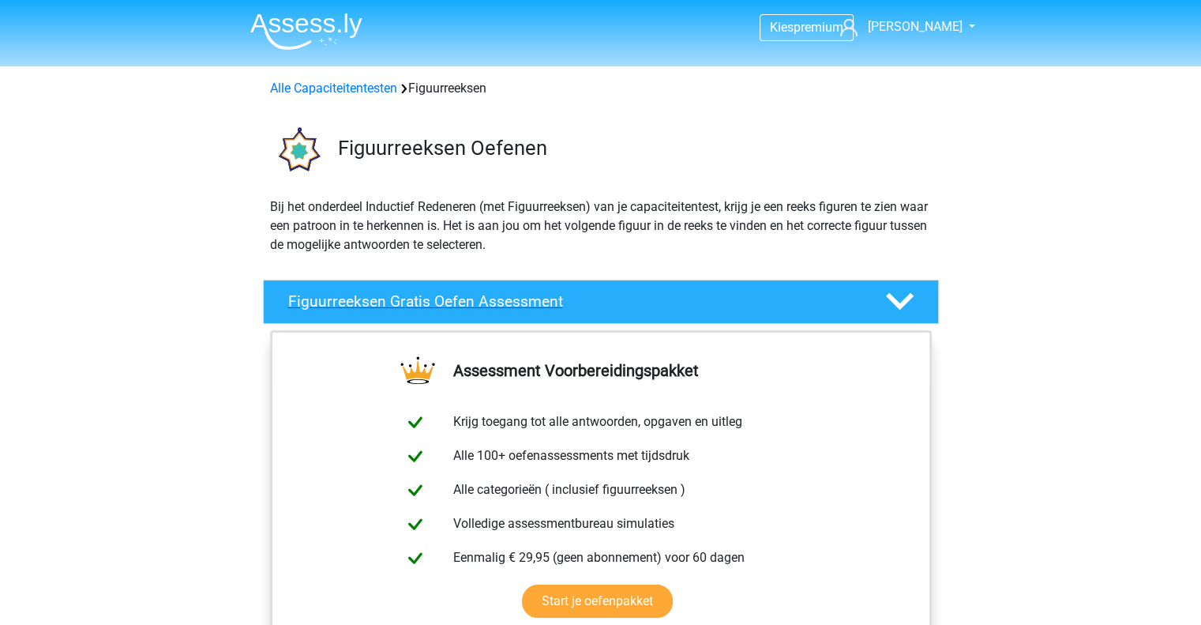
click at [517, 312] on div "Figuurreeksen Gratis Oefen Assessment" at bounding box center [601, 302] width 676 height 44
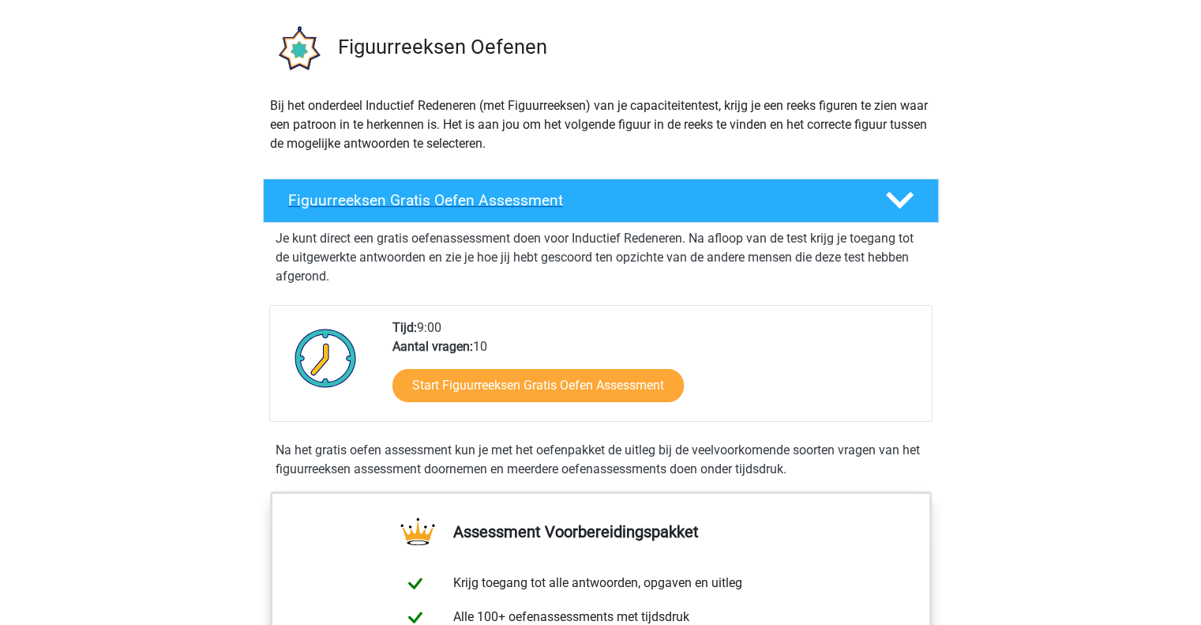
scroll to position [104, 0]
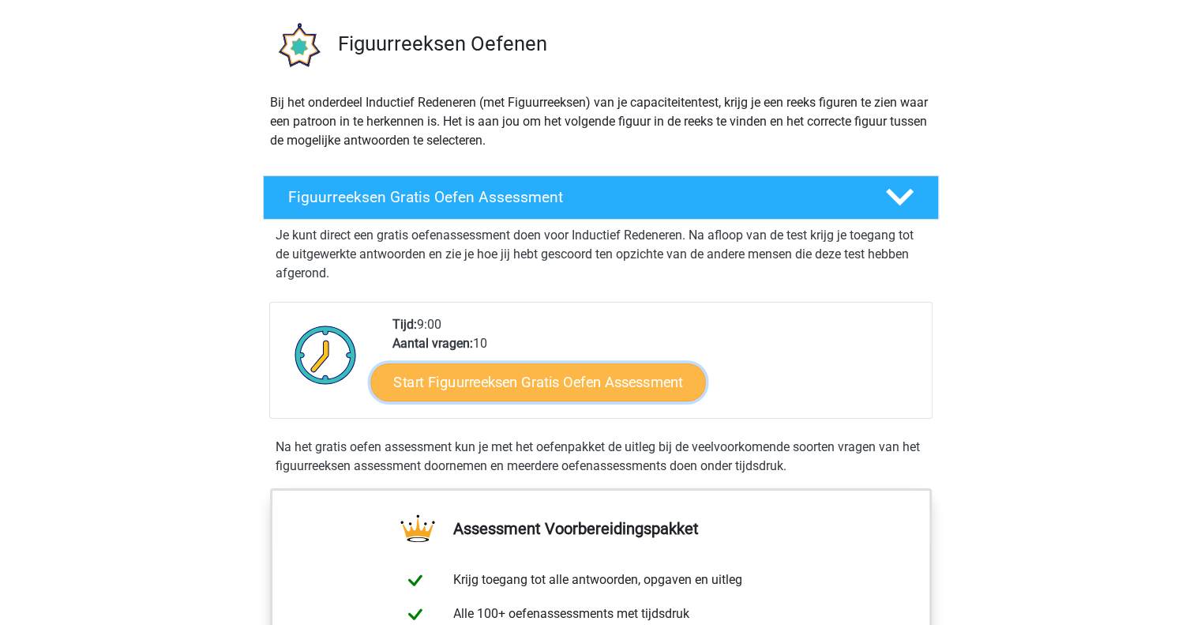
click at [524, 377] on link "Start Figuurreeksen Gratis Oefen Assessment" at bounding box center [537, 381] width 335 height 38
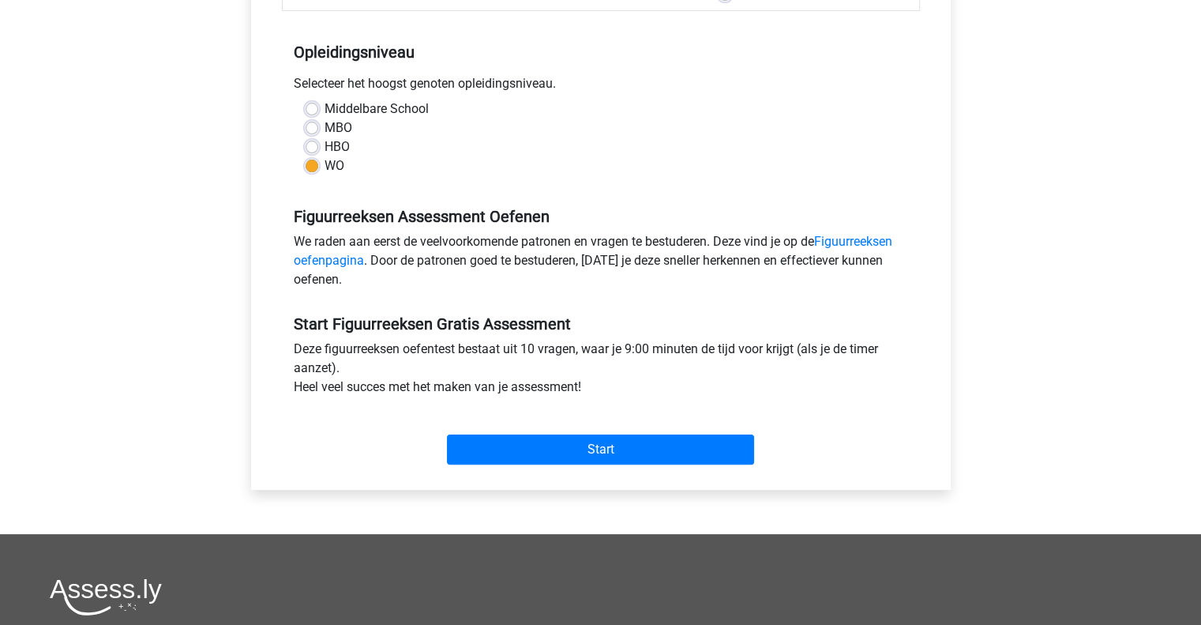
scroll to position [297, 0]
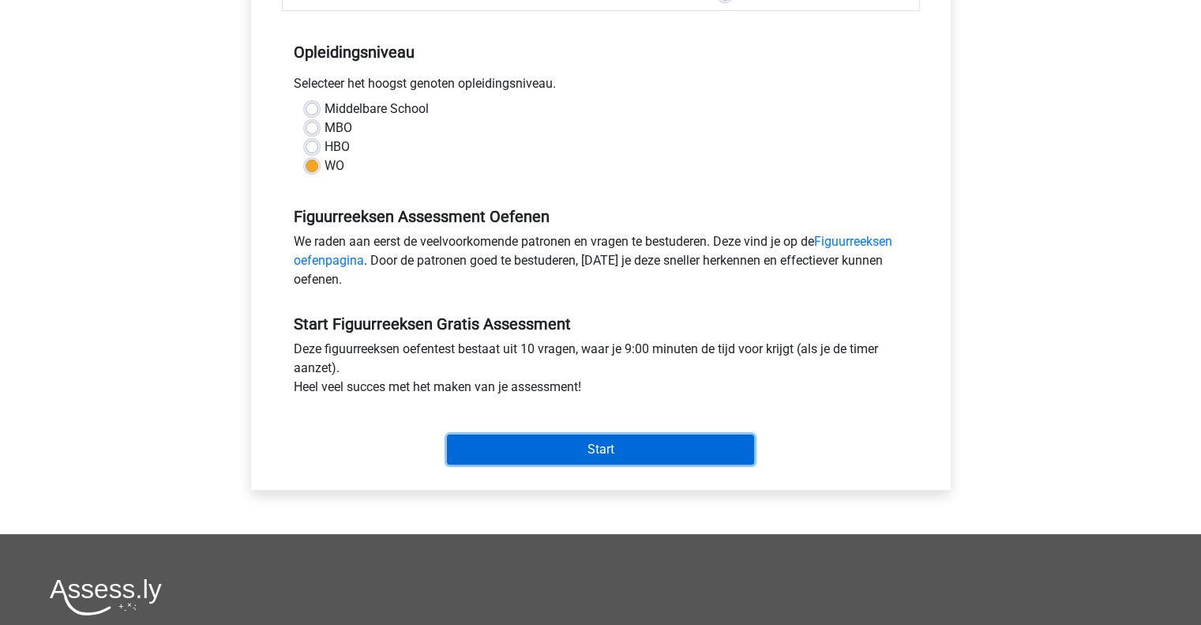
click at [496, 445] on input "Start" at bounding box center [600, 449] width 307 height 30
